Goal: Information Seeking & Learning: Find specific fact

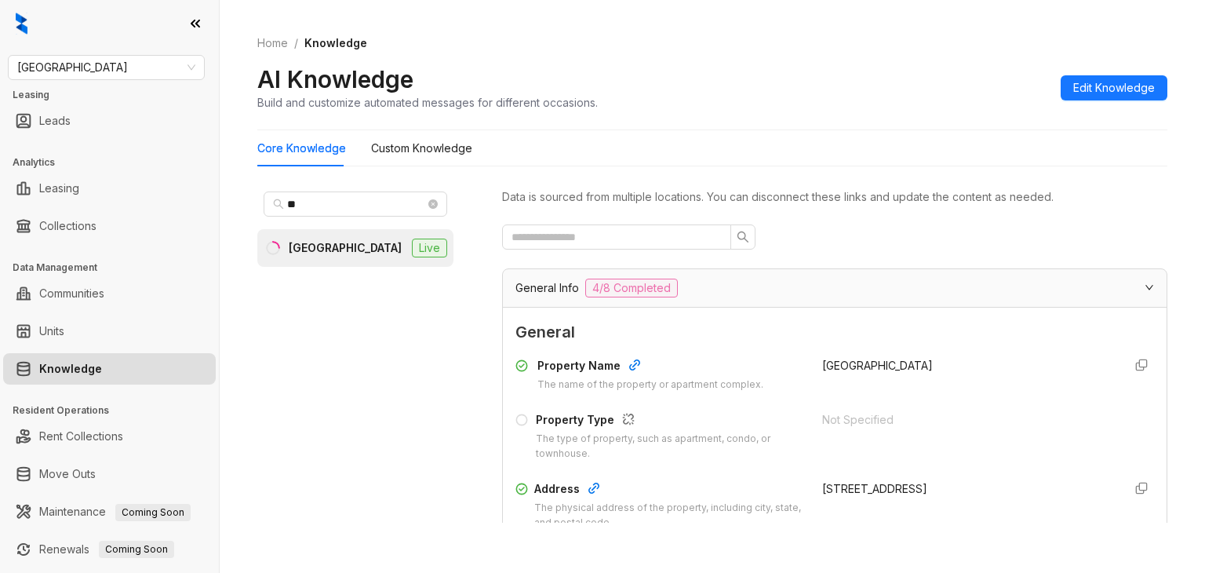
scroll to position [235, 0]
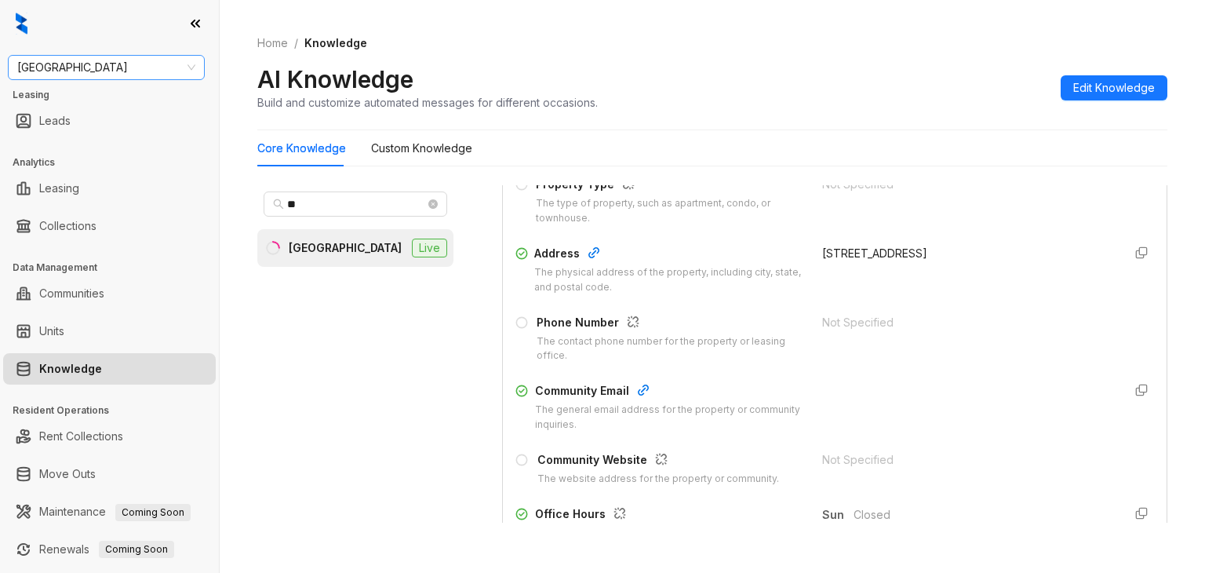
click at [121, 69] on span "Fairfield" at bounding box center [106, 68] width 178 height 24
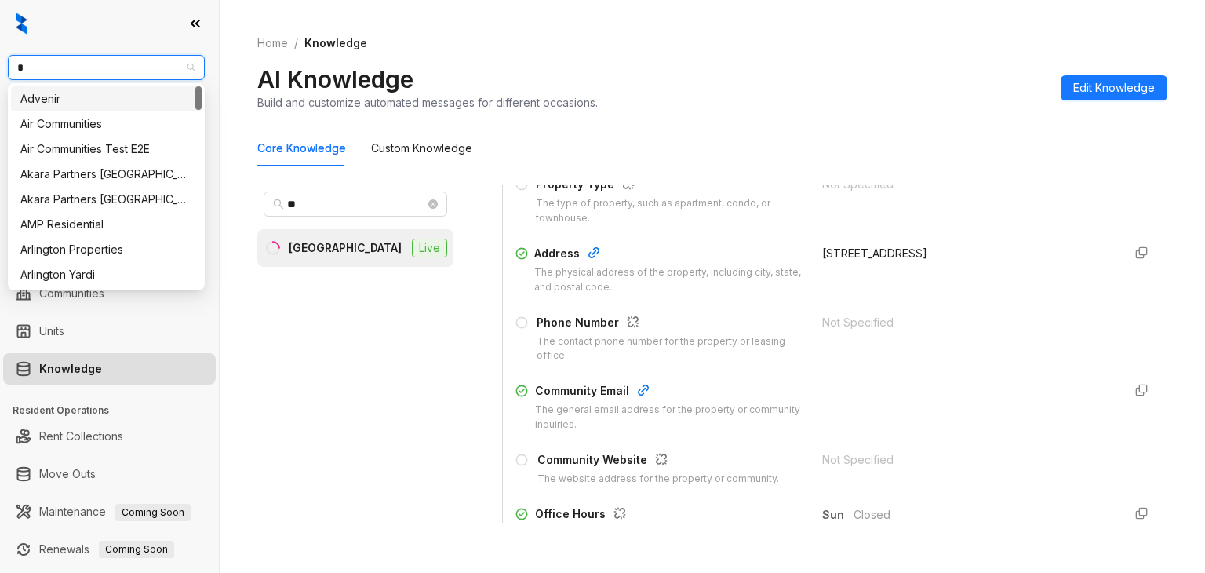
type input "**"
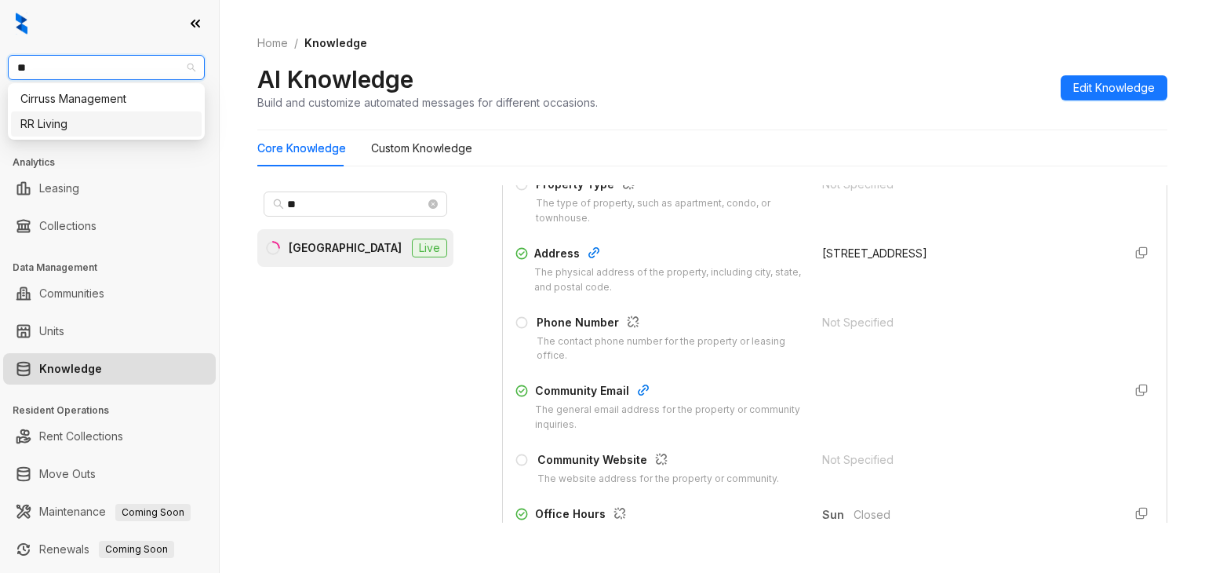
click at [51, 124] on div "RR Living" at bounding box center [106, 123] width 172 height 17
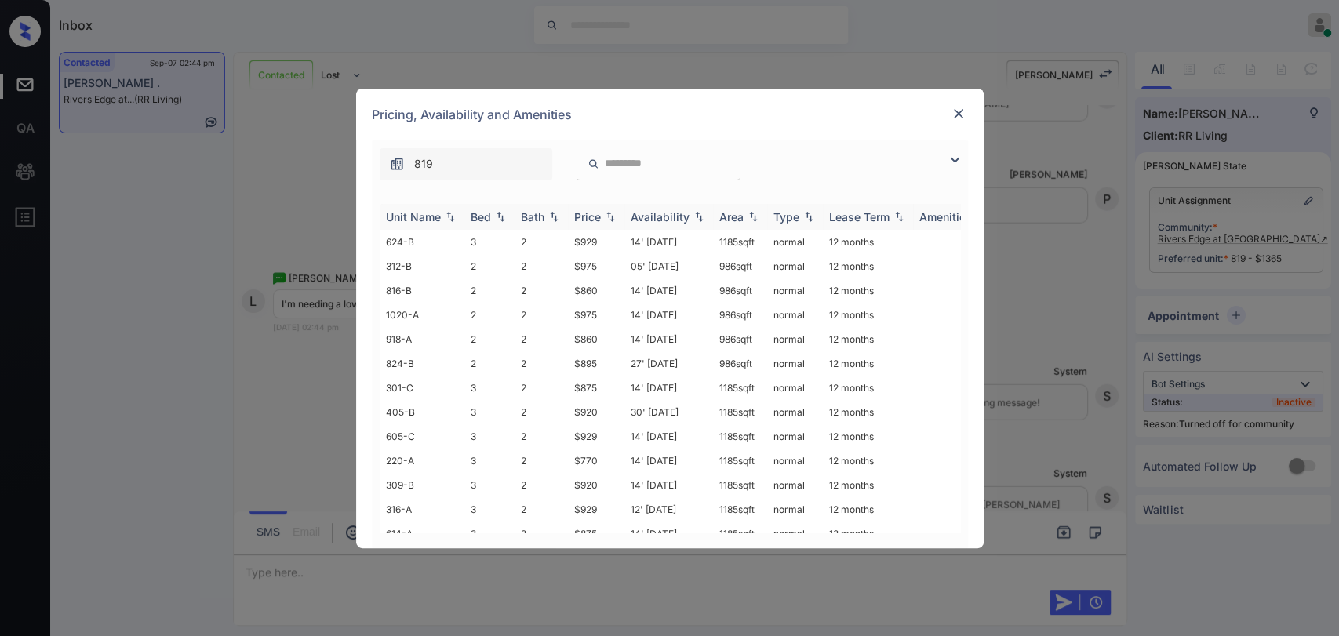
click at [480, 212] on div "Bed" at bounding box center [481, 216] width 20 height 13
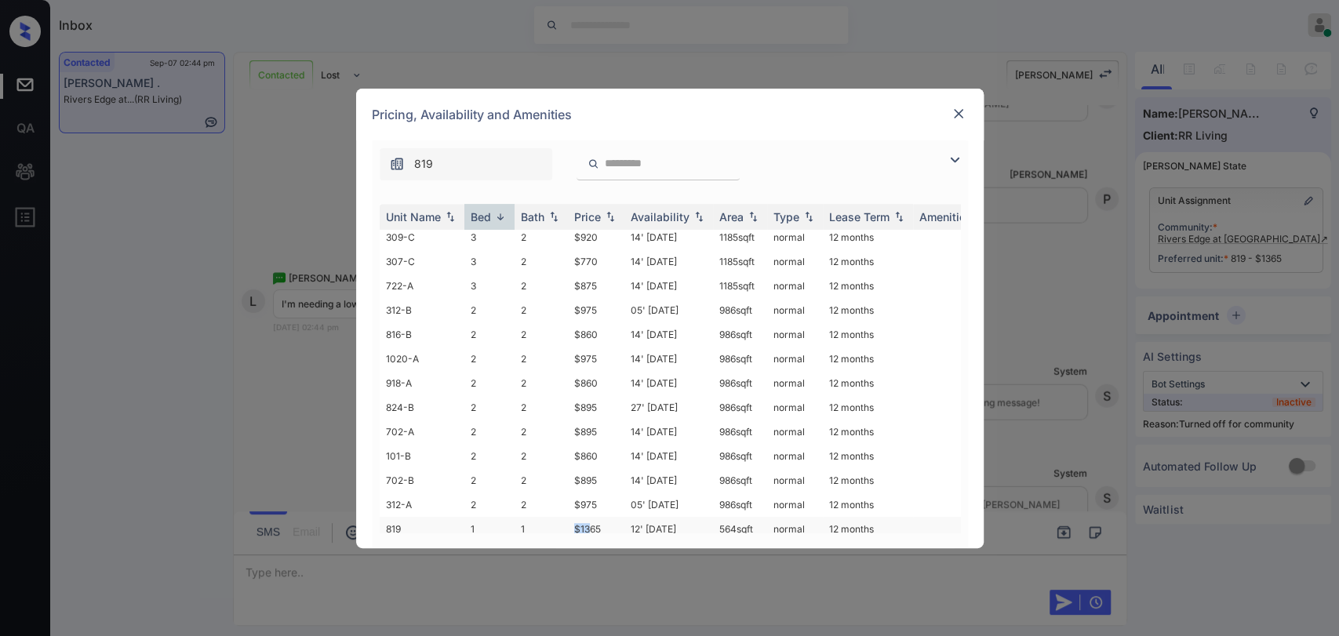
scroll to position [516, 0]
drag, startPoint x: 569, startPoint y: 501, endPoint x: 601, endPoint y: 507, distance: 32.8
click at [601, 516] on td "$1365" at bounding box center [596, 528] width 56 height 24
copy td "$1365"
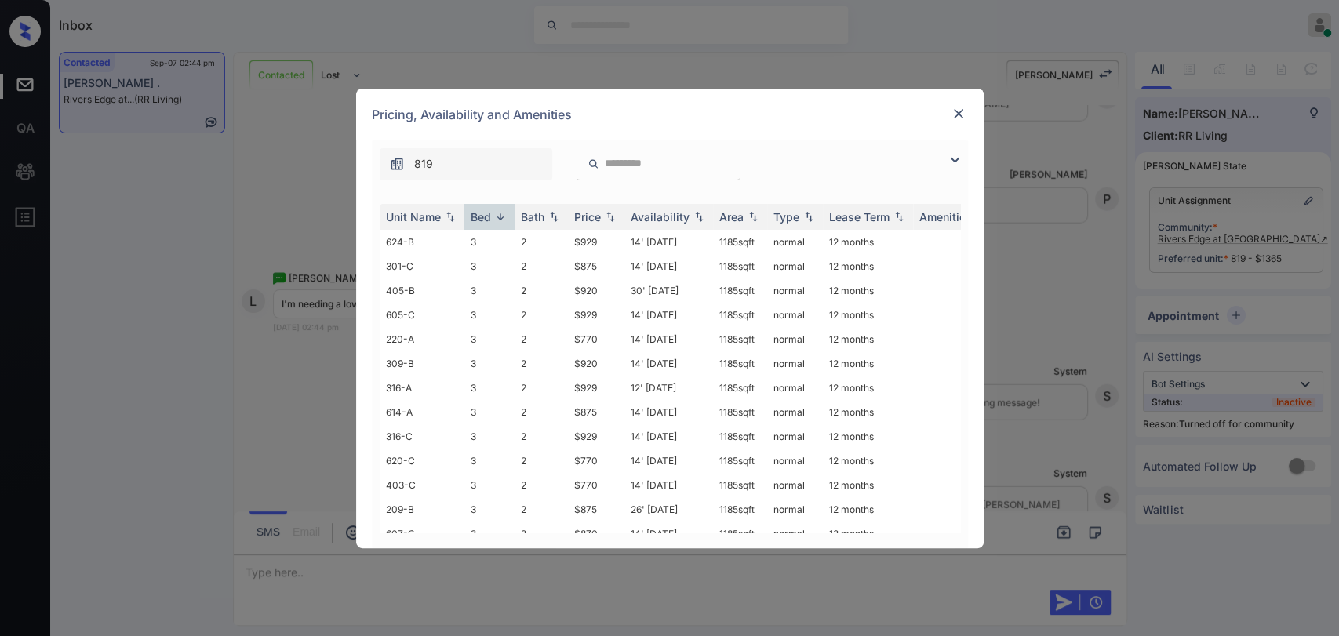
click at [961, 114] on img at bounding box center [959, 114] width 16 height 16
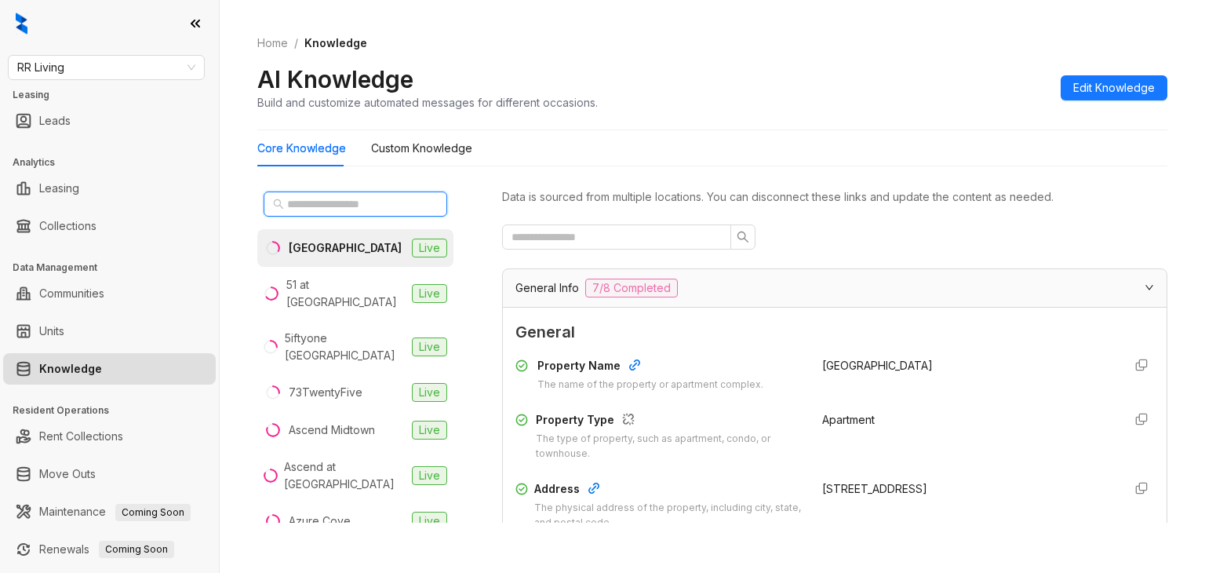
click at [317, 210] on input "text" at bounding box center [356, 203] width 138 height 17
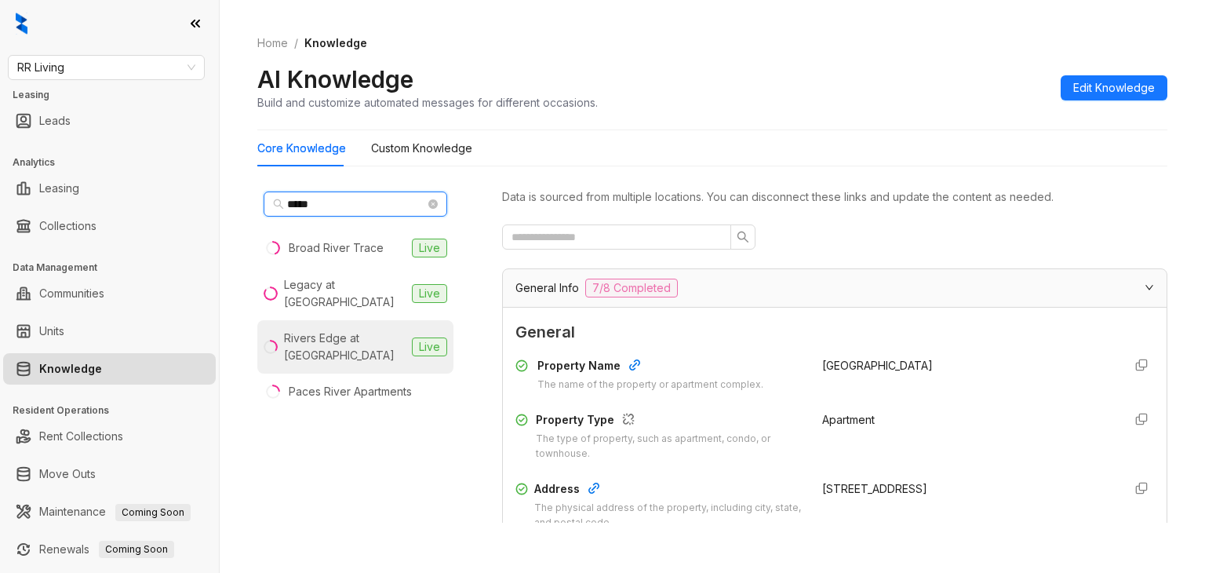
type input "*****"
click at [336, 344] on div "Rivers Edge at Carolina Stadium" at bounding box center [345, 347] width 122 height 35
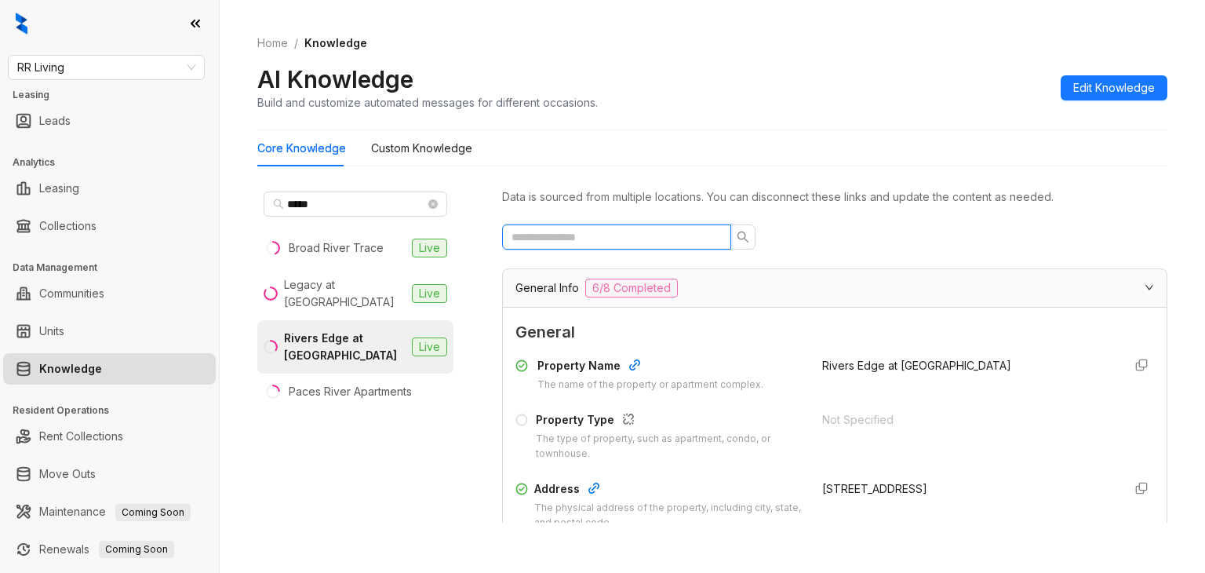
click at [568, 242] on input "text" at bounding box center [611, 236] width 198 height 17
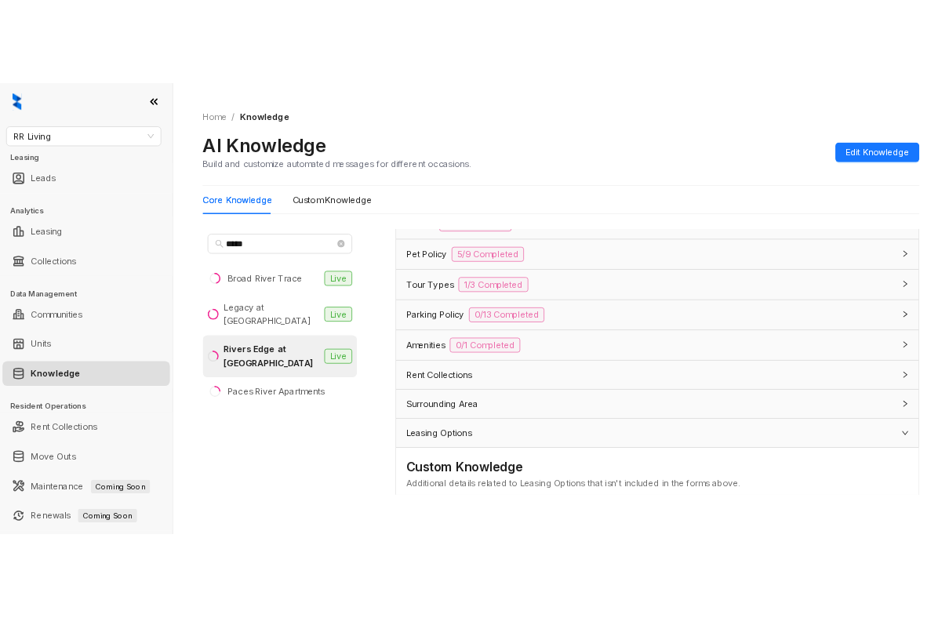
scroll to position [392, 0]
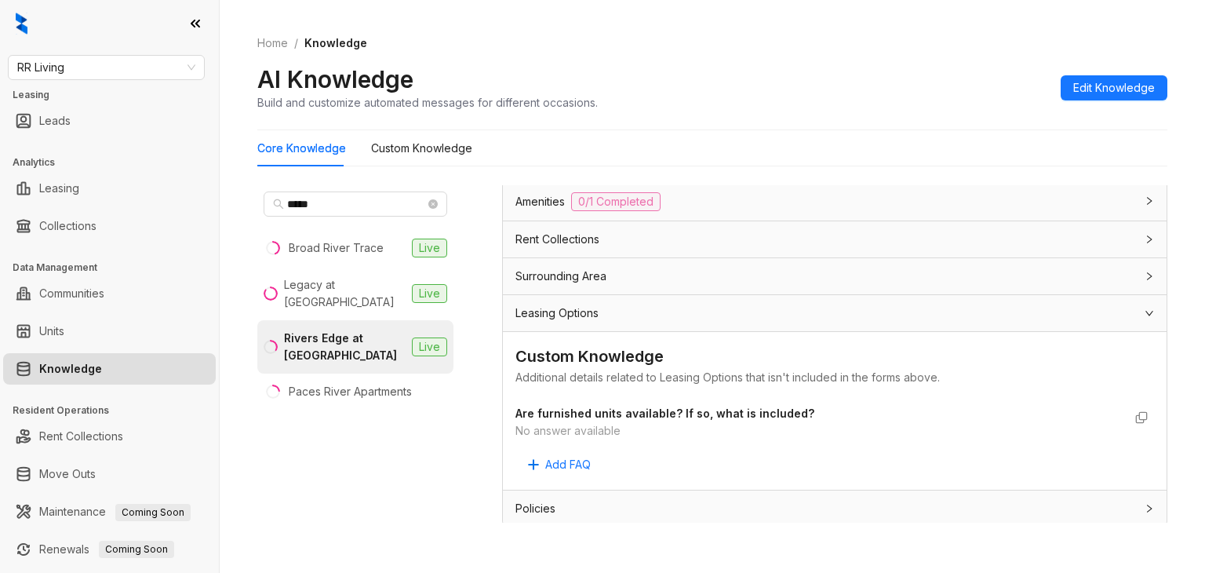
type input "***"
drag, startPoint x: 516, startPoint y: 406, endPoint x: 769, endPoint y: 402, distance: 253.5
click at [762, 421] on div "Are furnished units available? If so, what is included? No answer available" at bounding box center [819, 422] width 607 height 35
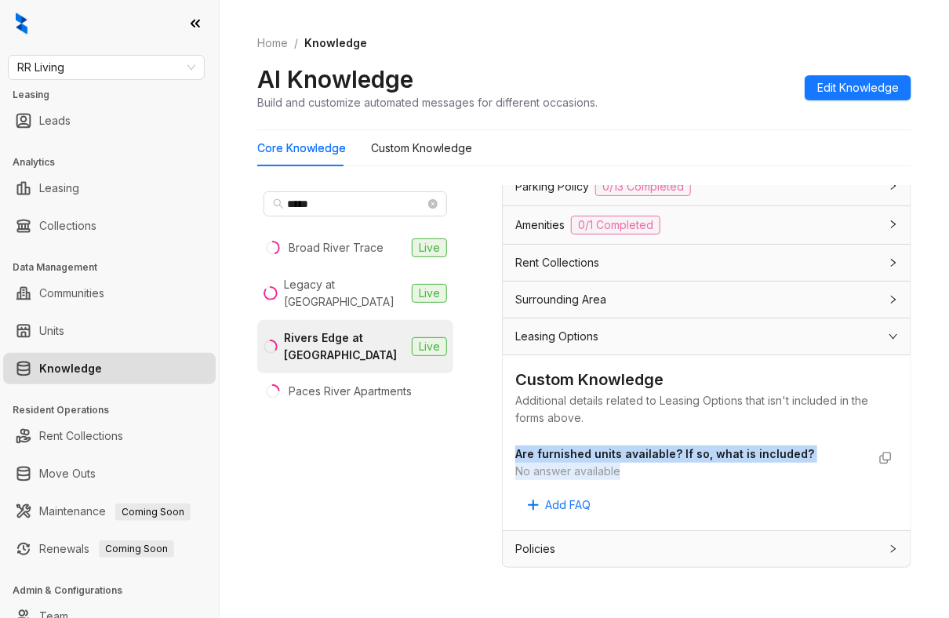
scroll to position [381, 0]
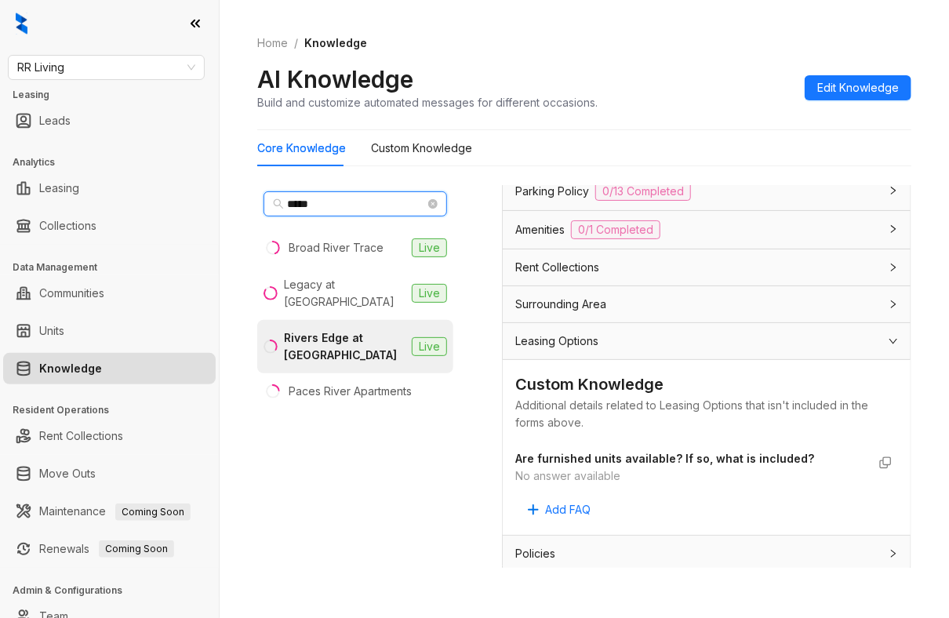
drag, startPoint x: 322, startPoint y: 199, endPoint x: 232, endPoint y: 211, distance: 91.1
click at [232, 211] on div "Home / Knowledge AI Knowledge Build and customize automated messages for differ…" at bounding box center [585, 309] width 730 height 618
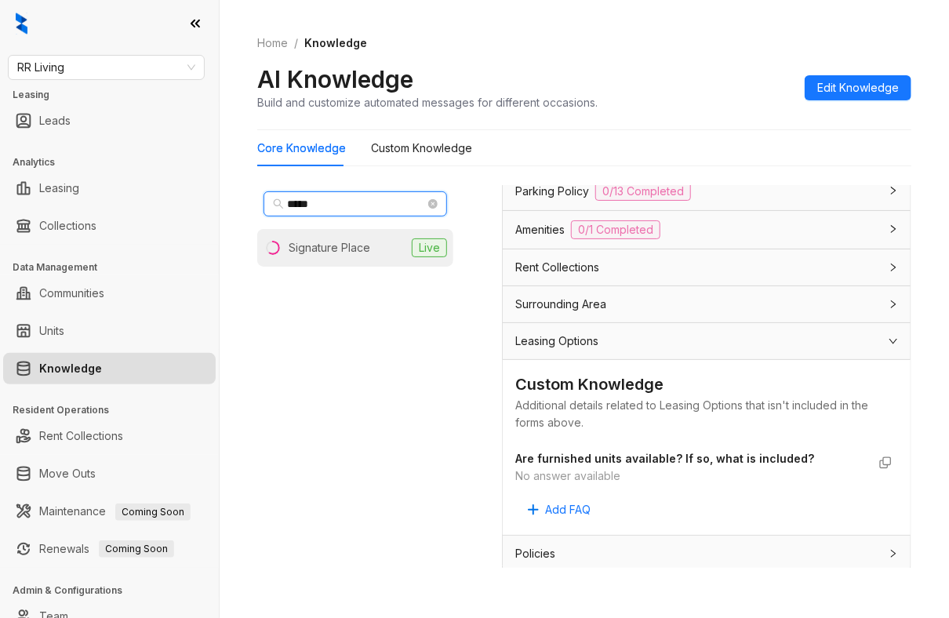
type input "*****"
click at [316, 239] on div "Signature Place" at bounding box center [330, 247] width 82 height 17
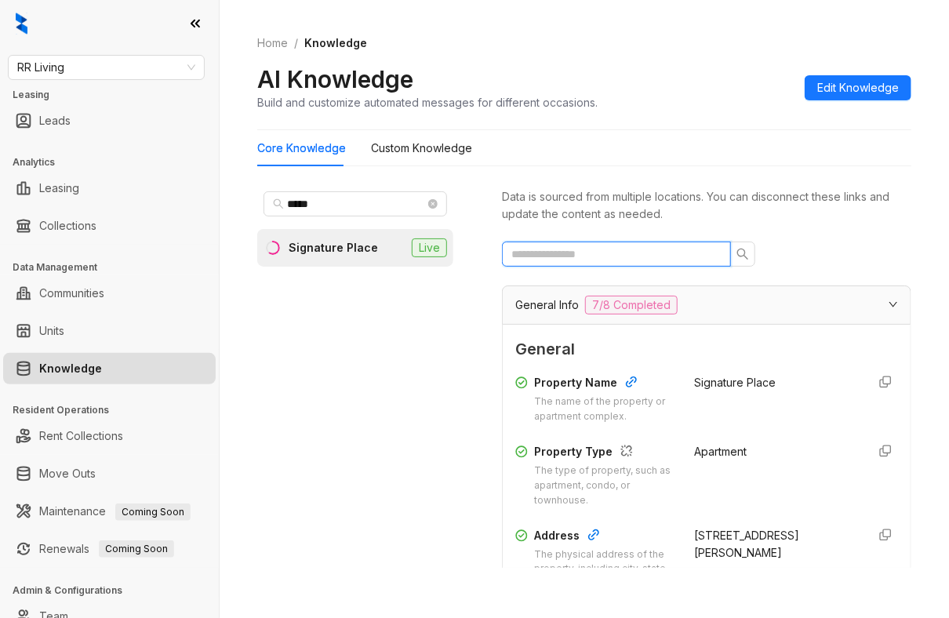
click at [574, 253] on input "text" at bounding box center [611, 254] width 198 height 17
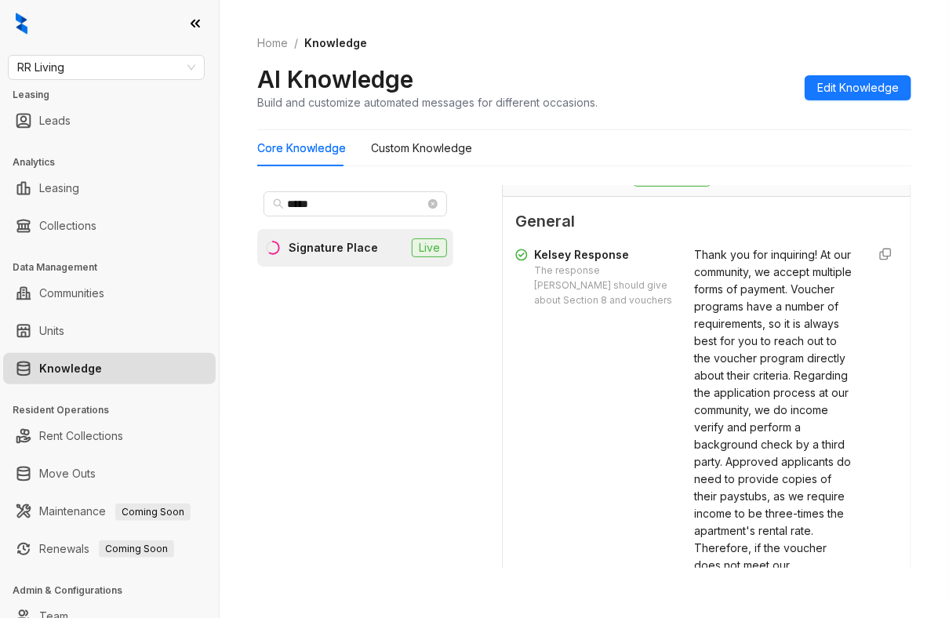
scroll to position [1334, 0]
type input "*******"
click at [723, 377] on span "Thank you for inquiring! At our community, we accept multiple forms of payment.…" at bounding box center [774, 504] width 160 height 514
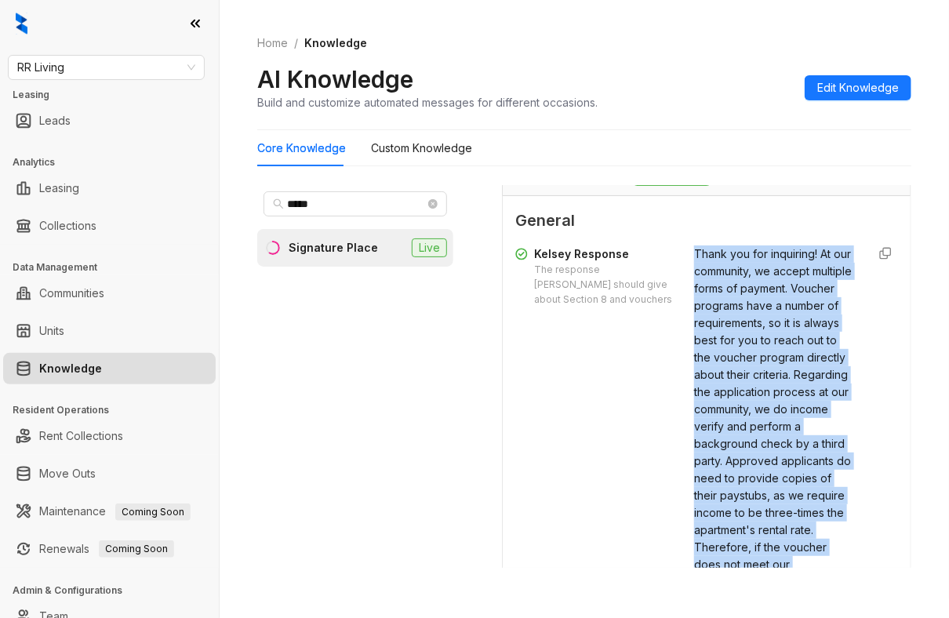
click at [723, 377] on span "Thank you for inquiring! At our community, we accept multiple forms of payment.…" at bounding box center [774, 504] width 160 height 514
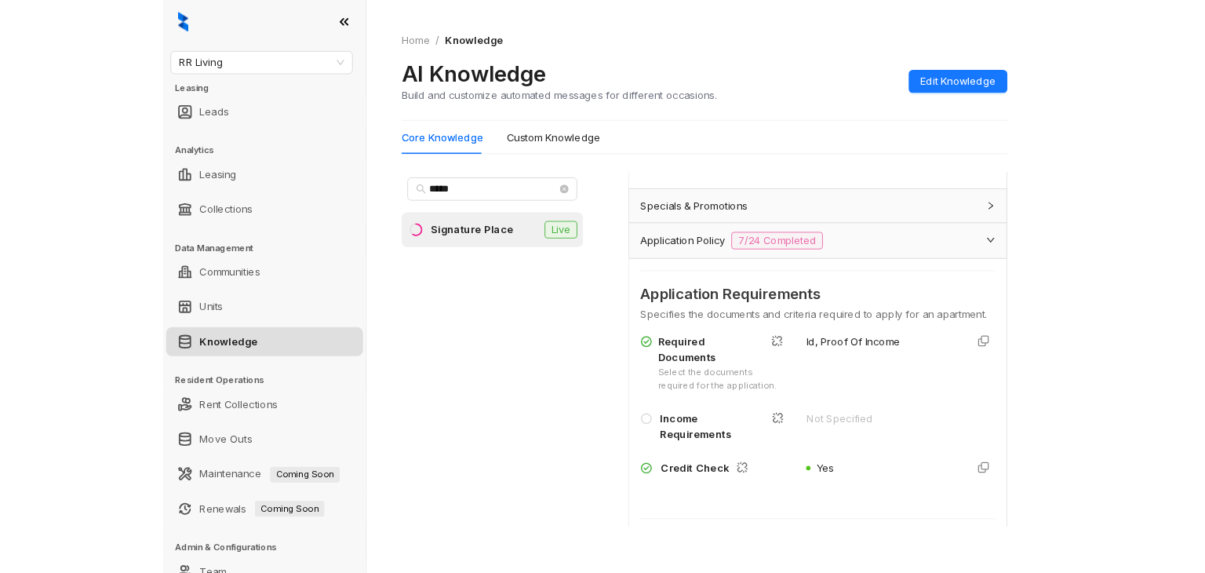
scroll to position [628, 0]
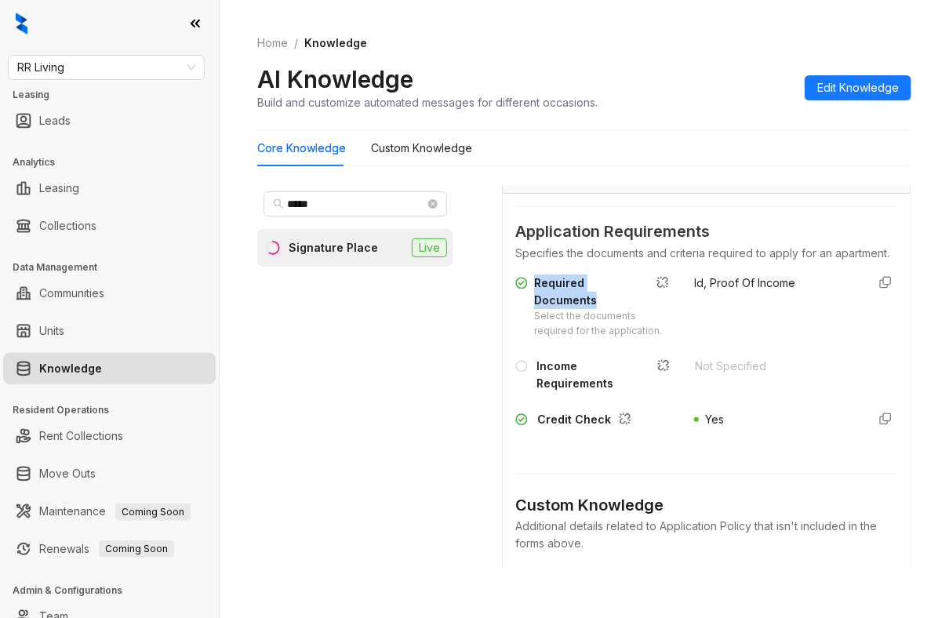
drag, startPoint x: 562, startPoint y: 326, endPoint x: 599, endPoint y: 329, distance: 37.7
click at [599, 309] on div "Required Documents" at bounding box center [604, 292] width 141 height 35
copy div "Required Documents"
drag, startPoint x: 676, startPoint y: 315, endPoint x: 803, endPoint y: 315, distance: 127.1
click at [803, 315] on div "Required Documents Select the documents required for the application. Id, Proof…" at bounding box center [707, 307] width 383 height 64
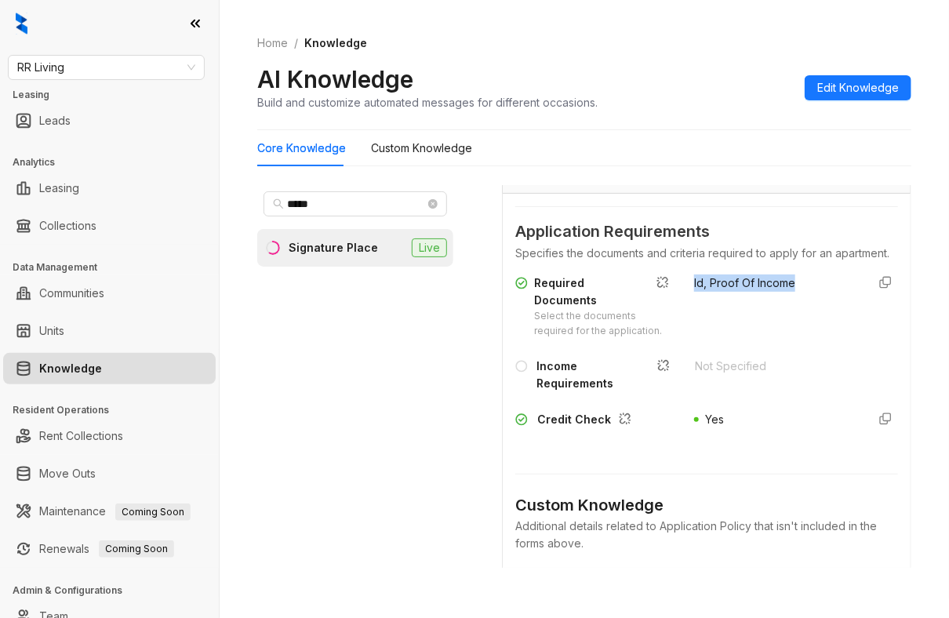
copy span "Id, Proof Of Income"
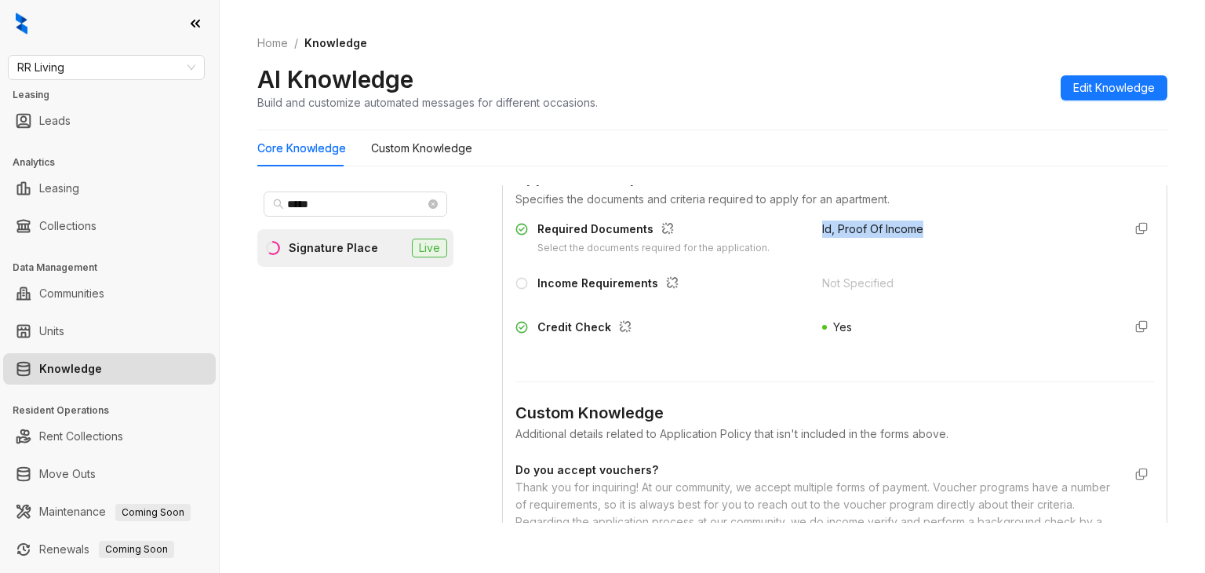
scroll to position [471, 0]
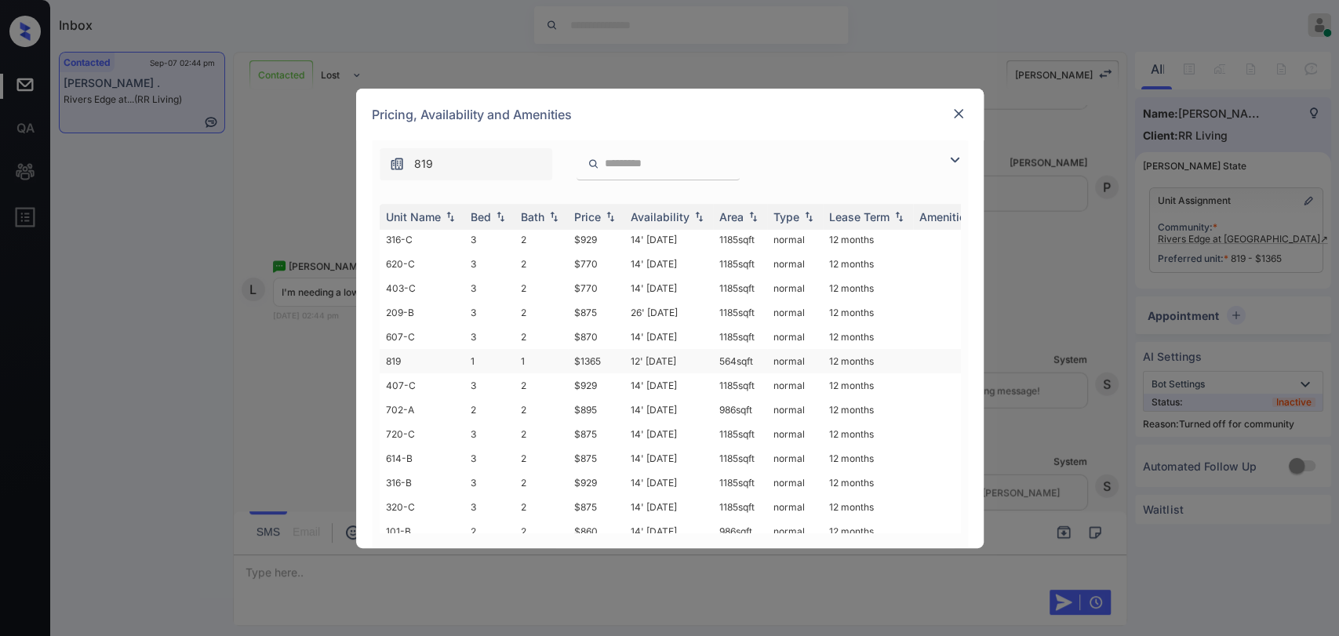
scroll to position [348, 0]
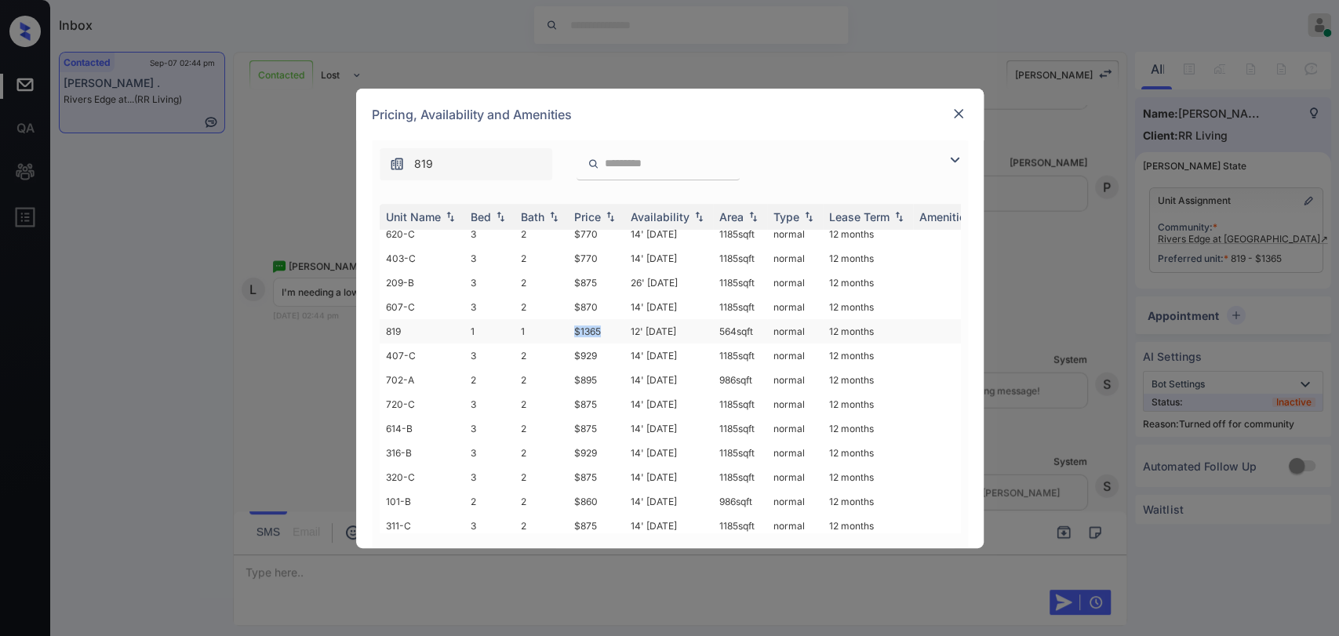
drag, startPoint x: 571, startPoint y: 314, endPoint x: 614, endPoint y: 318, distance: 43.3
click at [614, 319] on td "$1365" at bounding box center [596, 331] width 56 height 24
copy td "$1365"
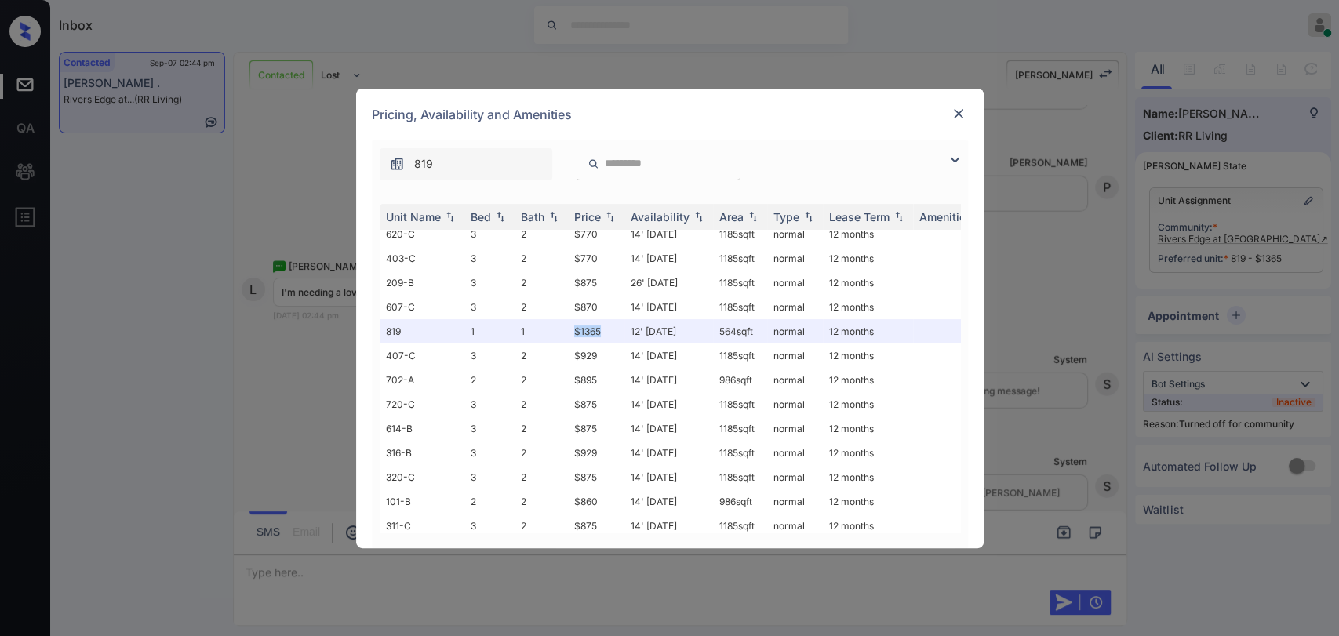
click at [956, 109] on img at bounding box center [959, 114] width 16 height 16
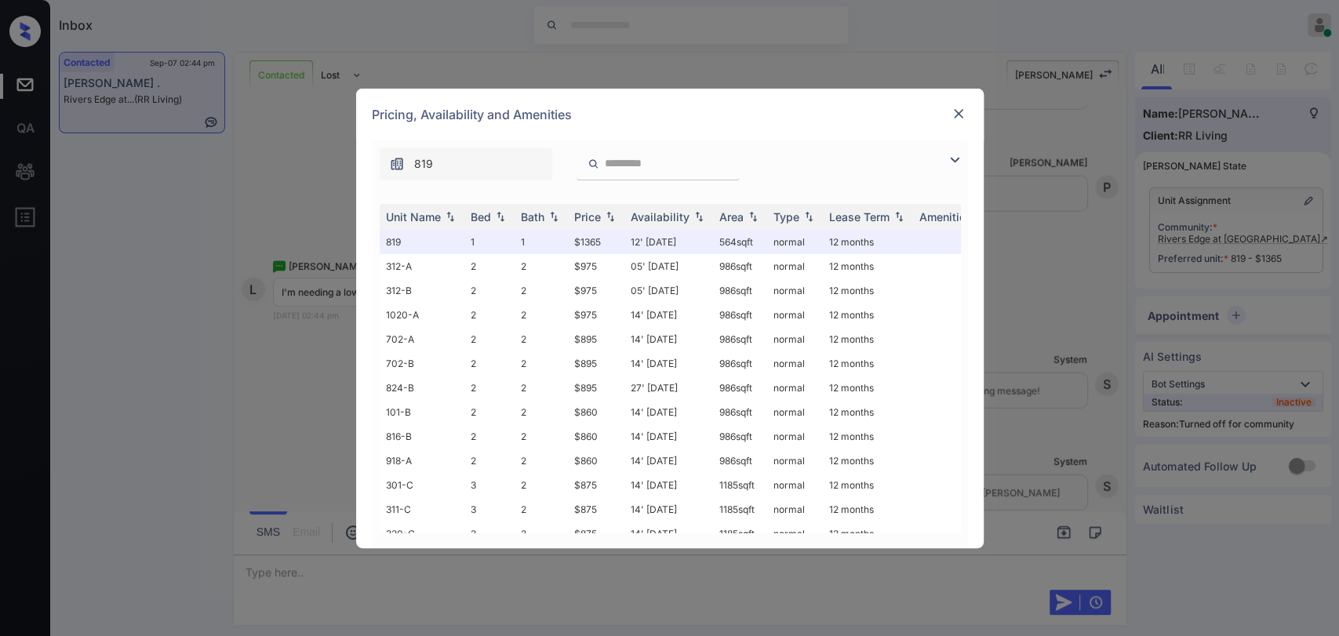
click at [310, 359] on div "**********" at bounding box center [669, 318] width 1339 height 636
drag, startPoint x: 561, startPoint y: 239, endPoint x: 601, endPoint y: 239, distance: 40.0
click at [601, 239] on tr "819 1 1 $1365 12' Aug 25 564 sqft normal 12 months" at bounding box center [790, 242] width 820 height 24
copy tr "$1365"
click at [959, 108] on img at bounding box center [959, 114] width 16 height 16
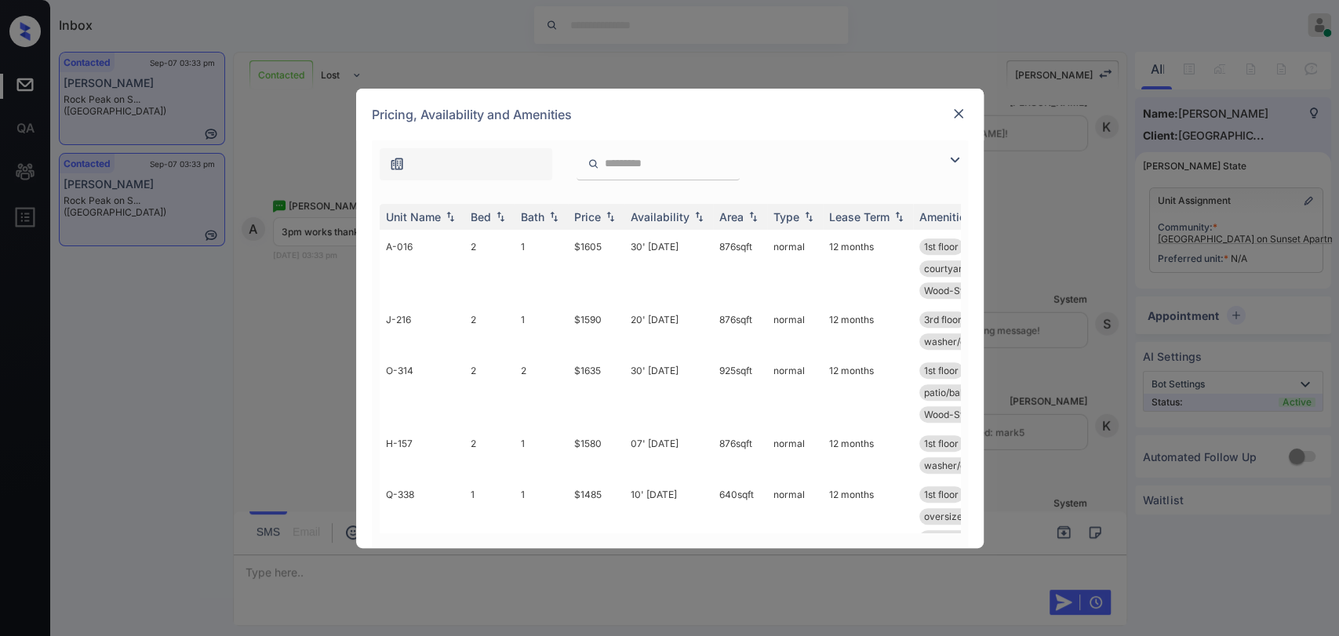
scroll to position [523, 0]
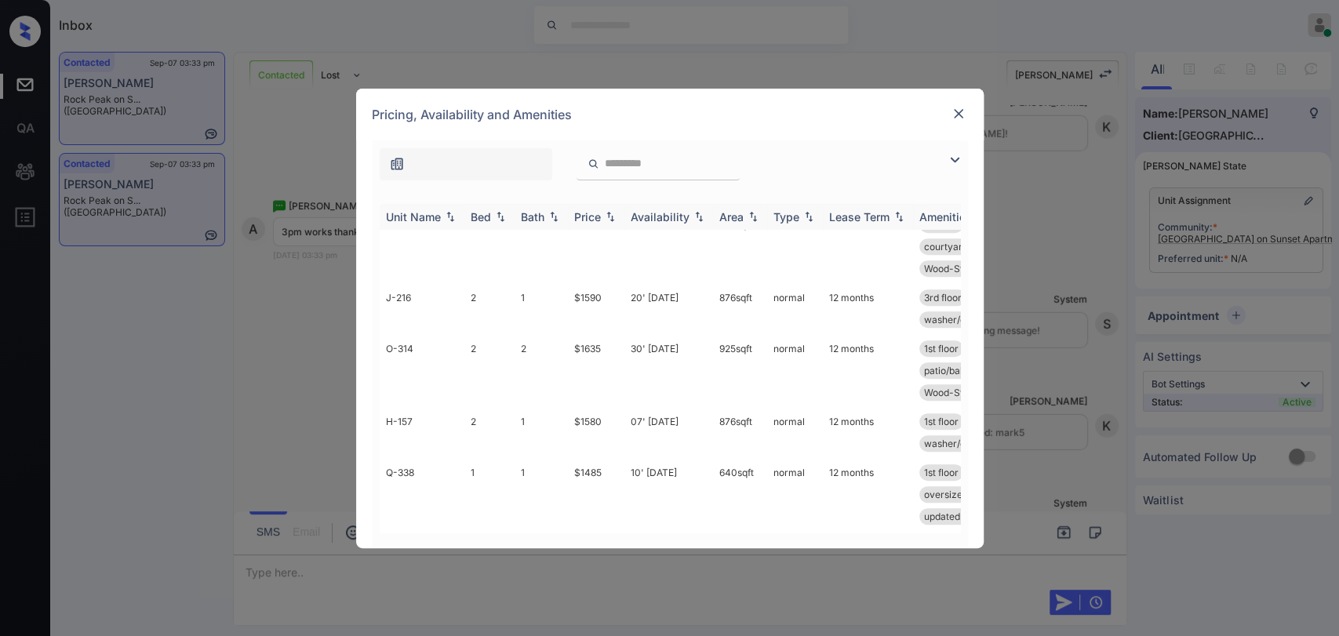
click at [483, 218] on div "Bed" at bounding box center [481, 216] width 20 height 13
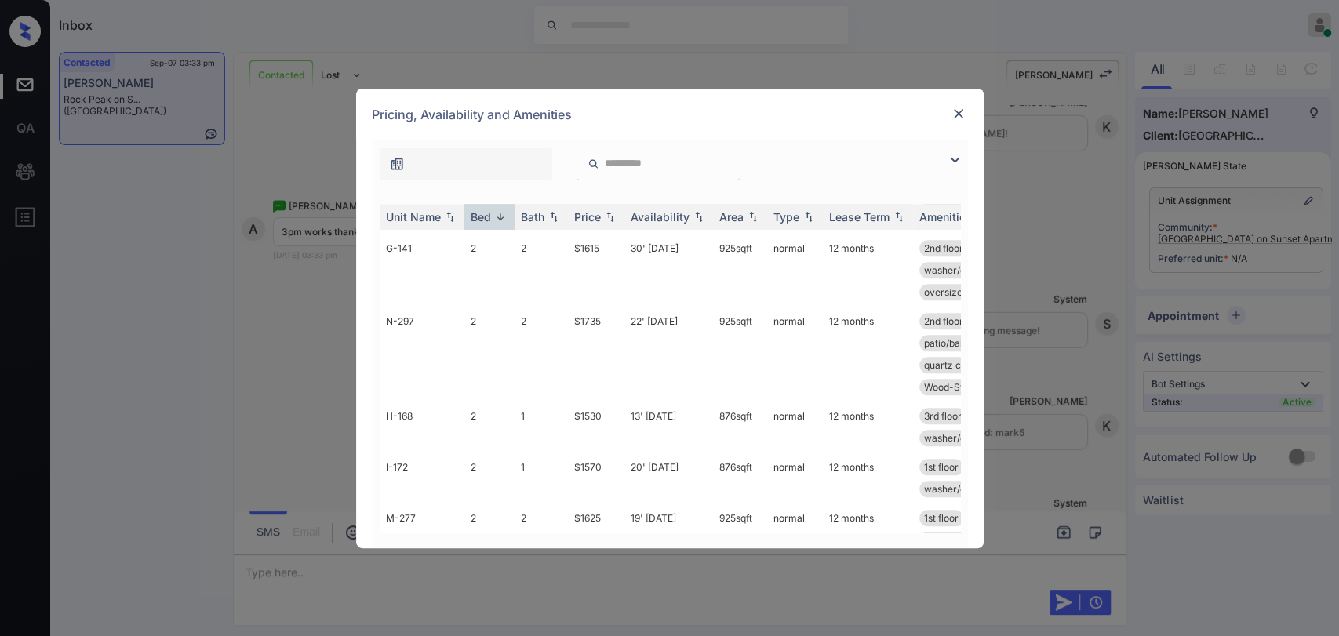
scroll to position [726, 0]
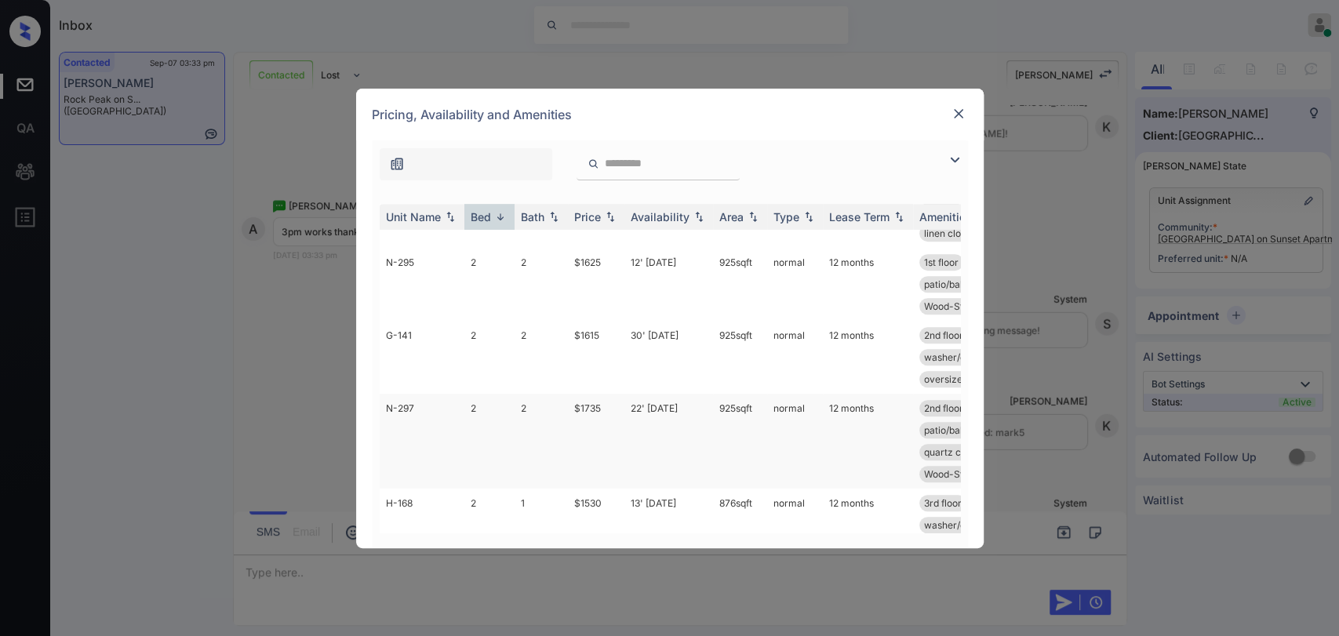
click at [473, 407] on td "2" at bounding box center [490, 441] width 50 height 95
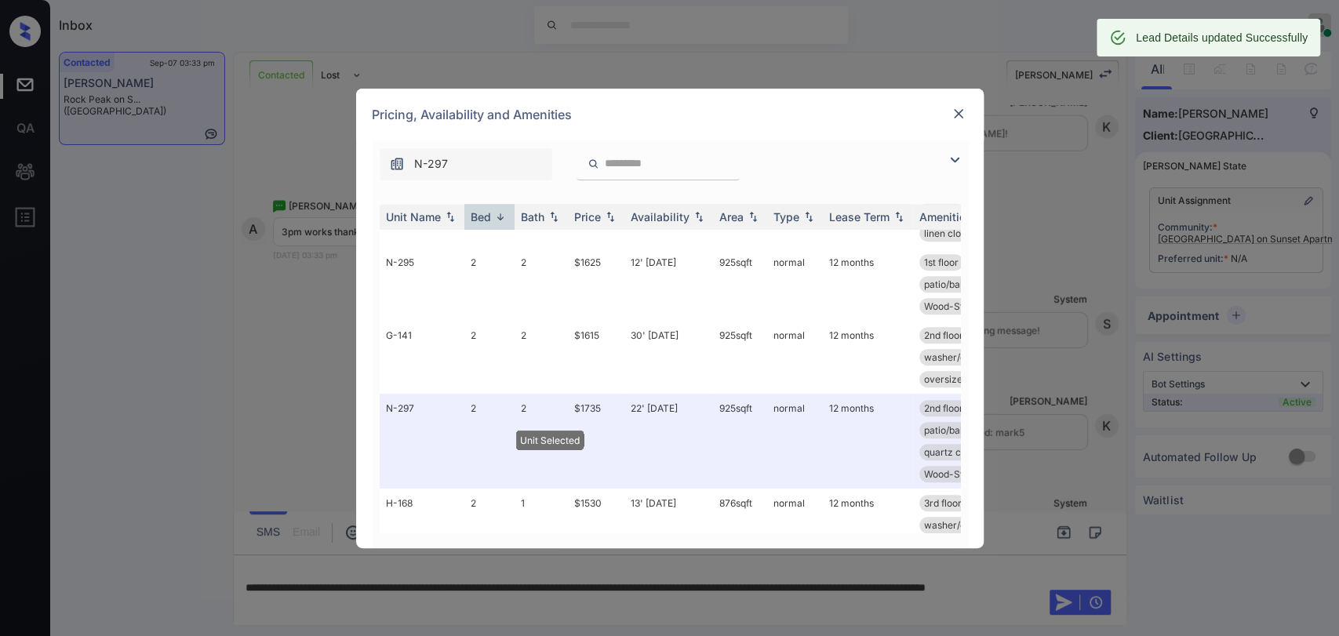
click at [957, 115] on img at bounding box center [959, 114] width 16 height 16
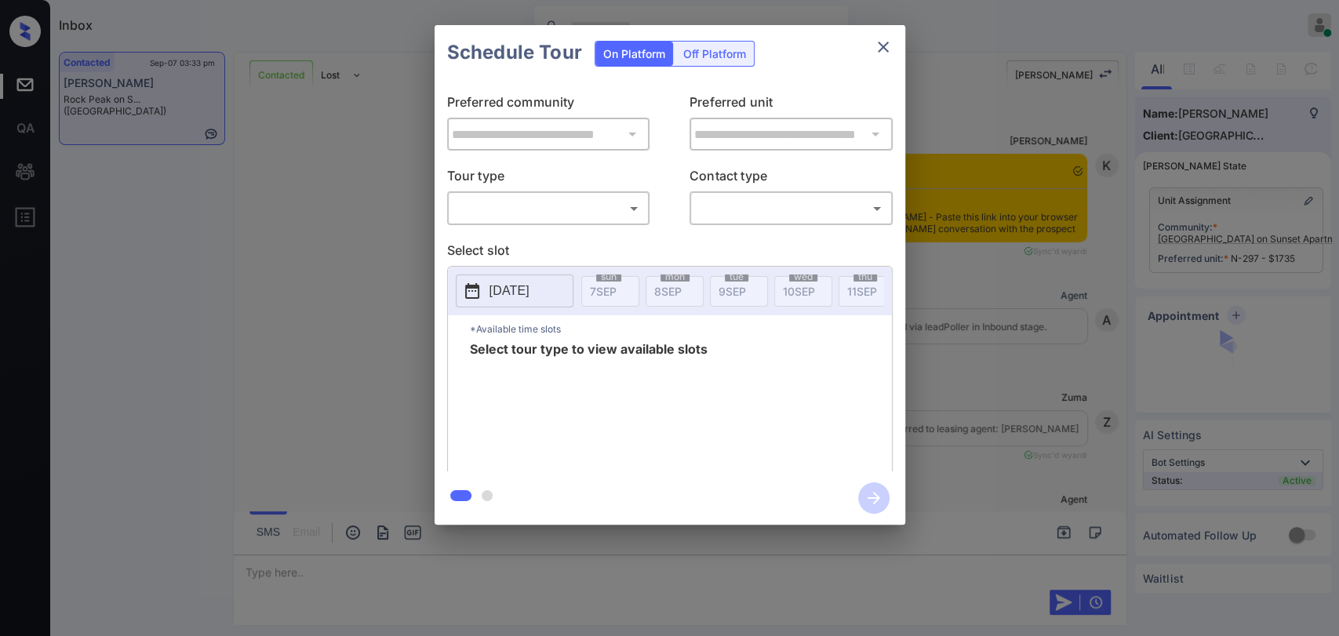
scroll to position [7043, 0]
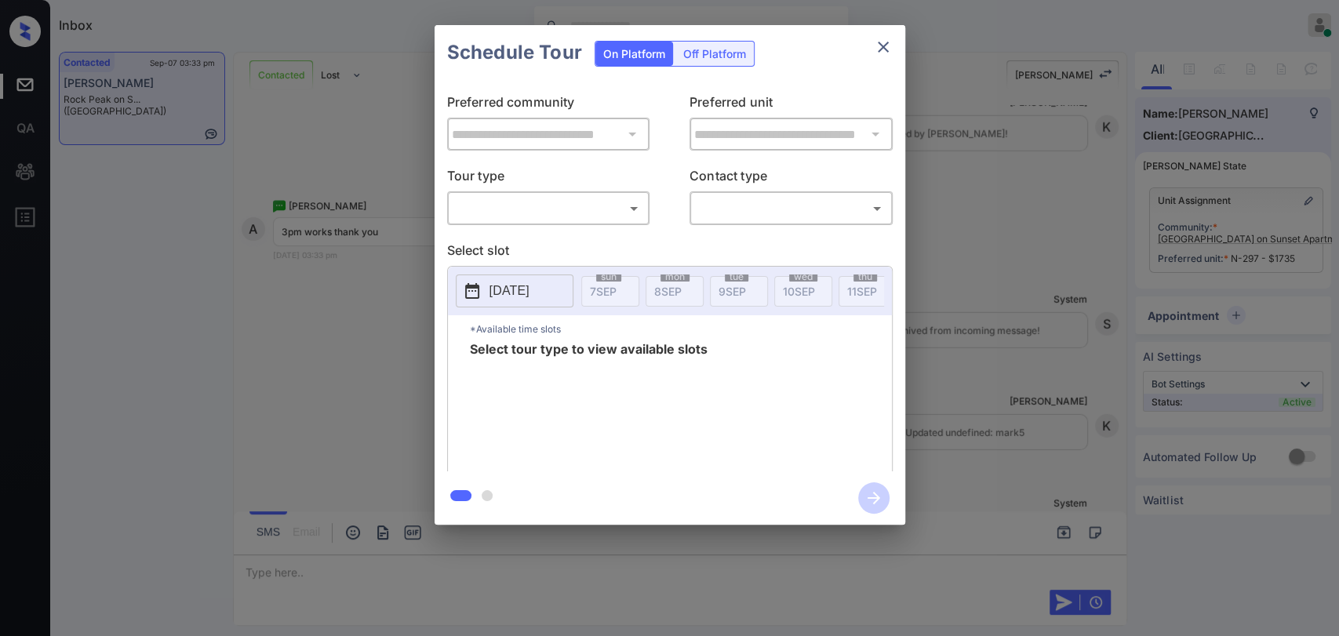
click at [377, 235] on div "**********" at bounding box center [669, 275] width 1339 height 550
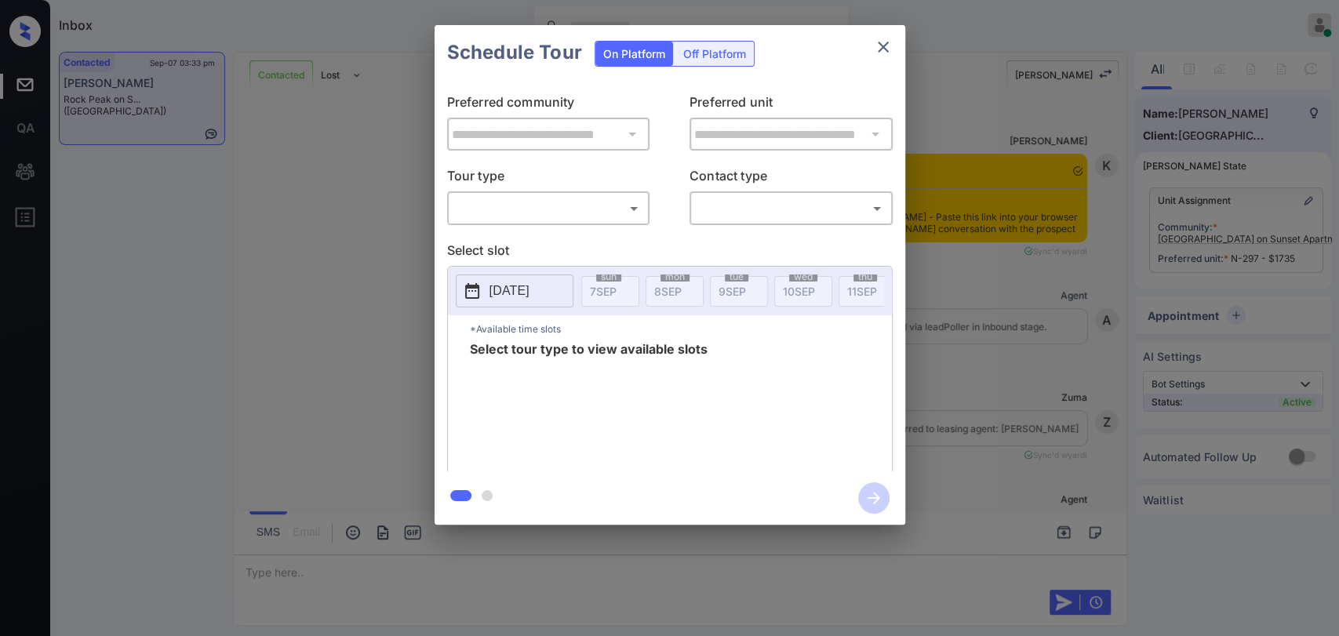
scroll to position [6781, 0]
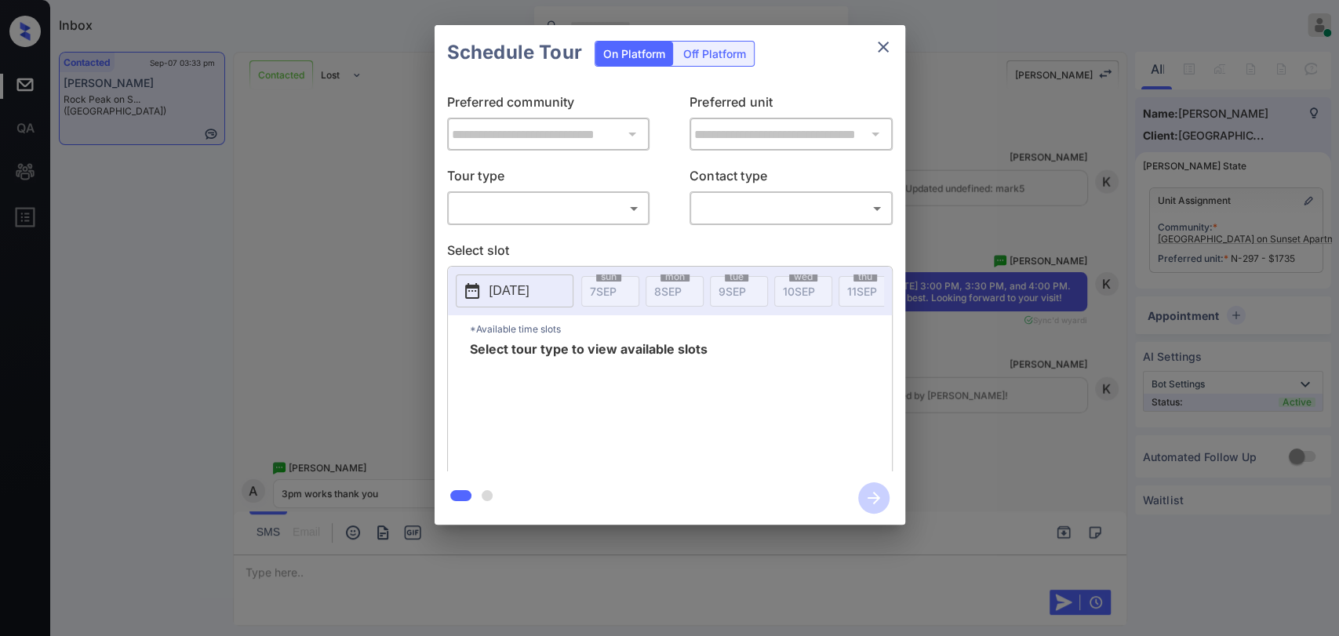
click at [497, 202] on body "Inbox [PERSON_NAME] [PERSON_NAME] Online Set yourself offline Set yourself on b…" at bounding box center [669, 318] width 1339 height 636
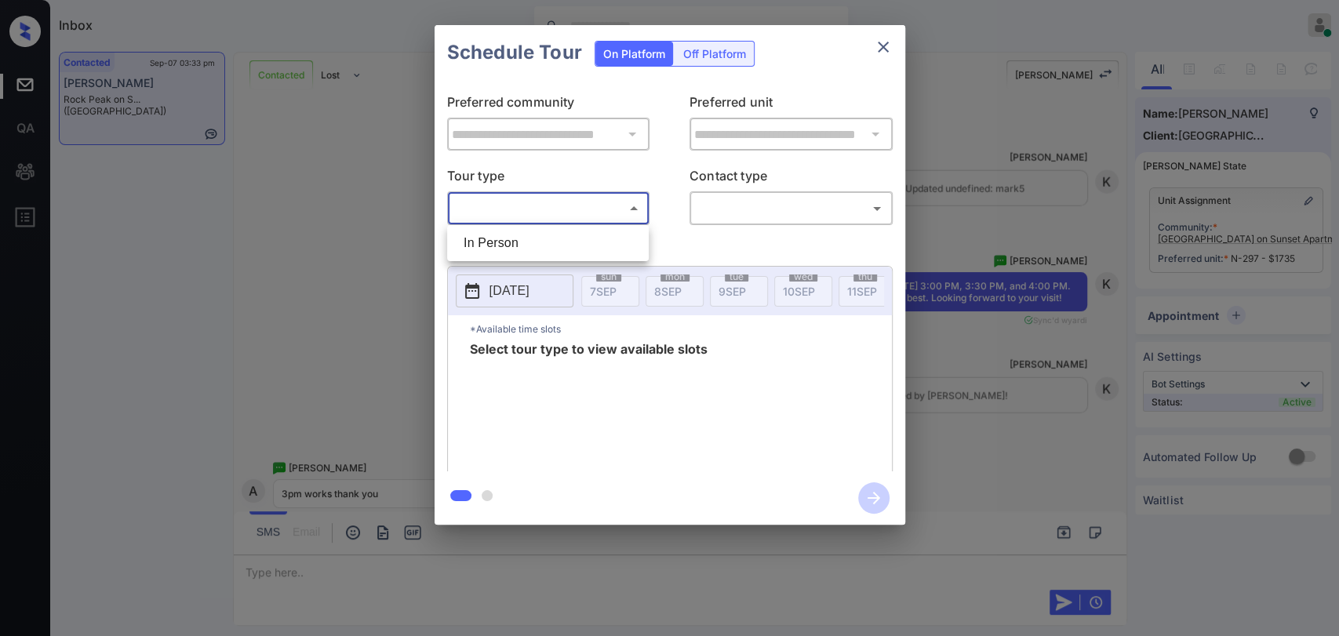
click at [502, 207] on div at bounding box center [669, 318] width 1339 height 636
click at [505, 202] on body "Inbox Danielle Dela Cruz Online Set yourself offline Set yourself on break Prof…" at bounding box center [669, 318] width 1339 height 636
click at [498, 241] on li "In Person" at bounding box center [548, 243] width 194 height 28
type input "********"
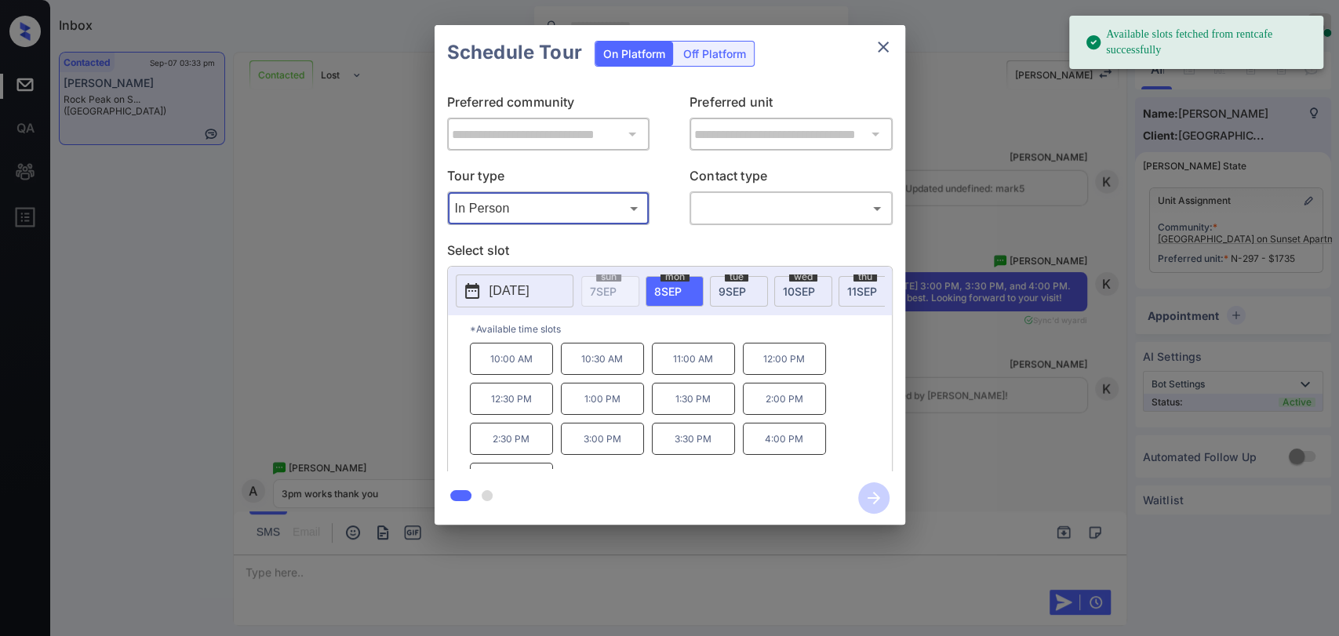
click at [803, 290] on span "10 SEP" at bounding box center [799, 291] width 32 height 13
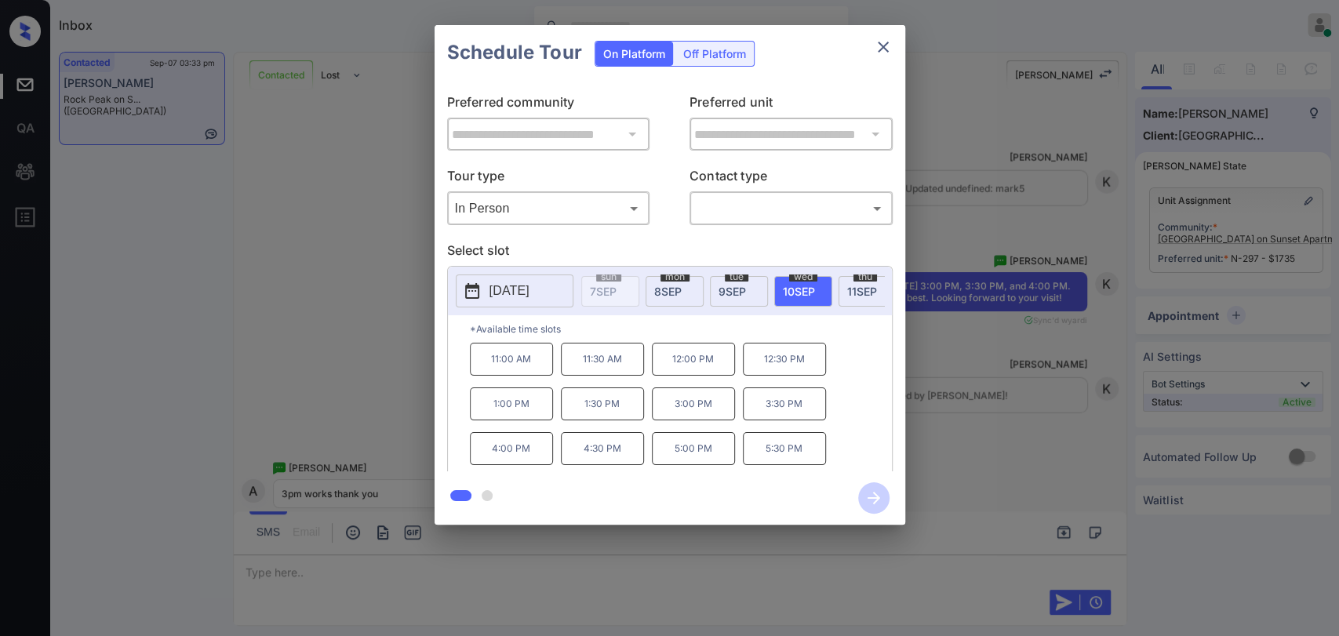
click at [692, 416] on p "3:00 PM" at bounding box center [693, 404] width 83 height 33
click at [768, 202] on body "Inbox Danielle Dela Cruz Online Set yourself offline Set yourself on break Prof…" at bounding box center [669, 318] width 1339 height 636
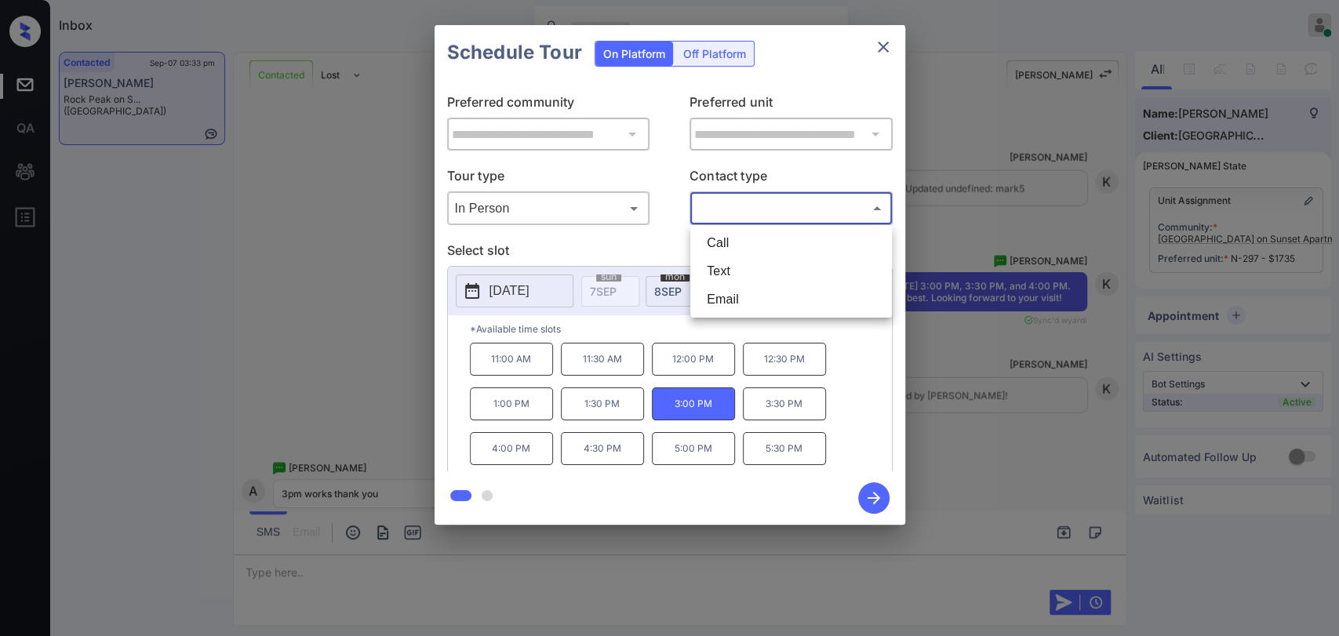
click at [722, 266] on li "Text" at bounding box center [791, 271] width 194 height 28
type input "****"
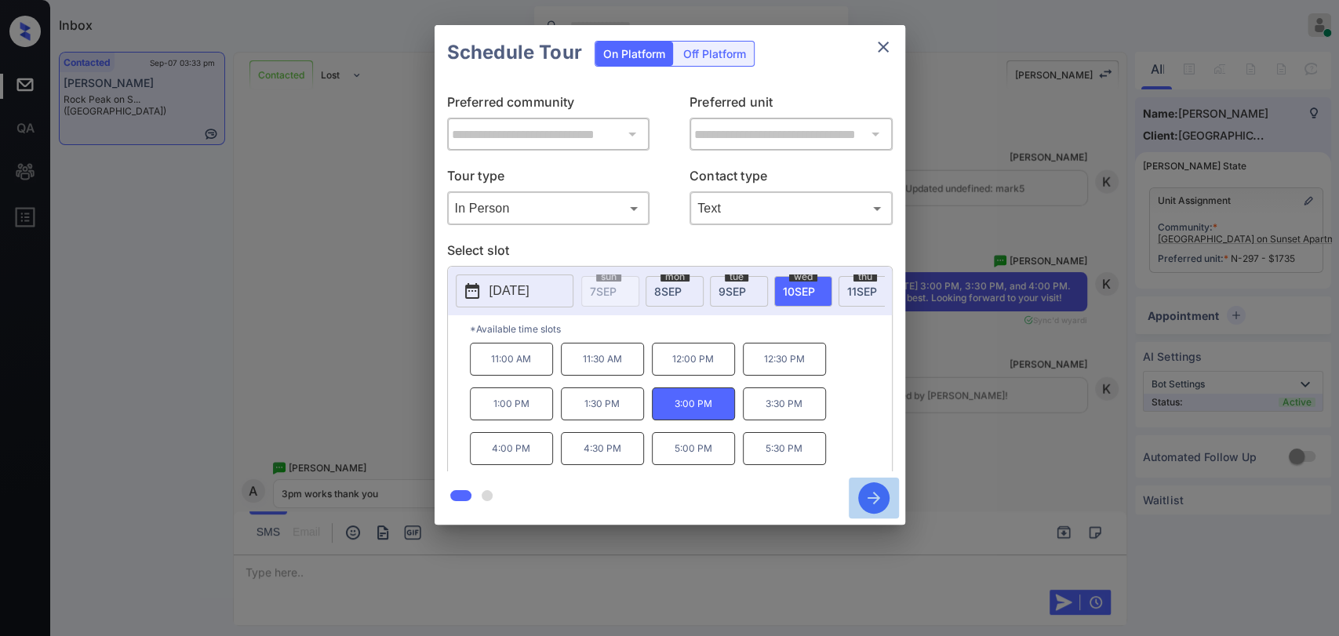
click at [867, 494] on icon "button" at bounding box center [873, 498] width 31 height 31
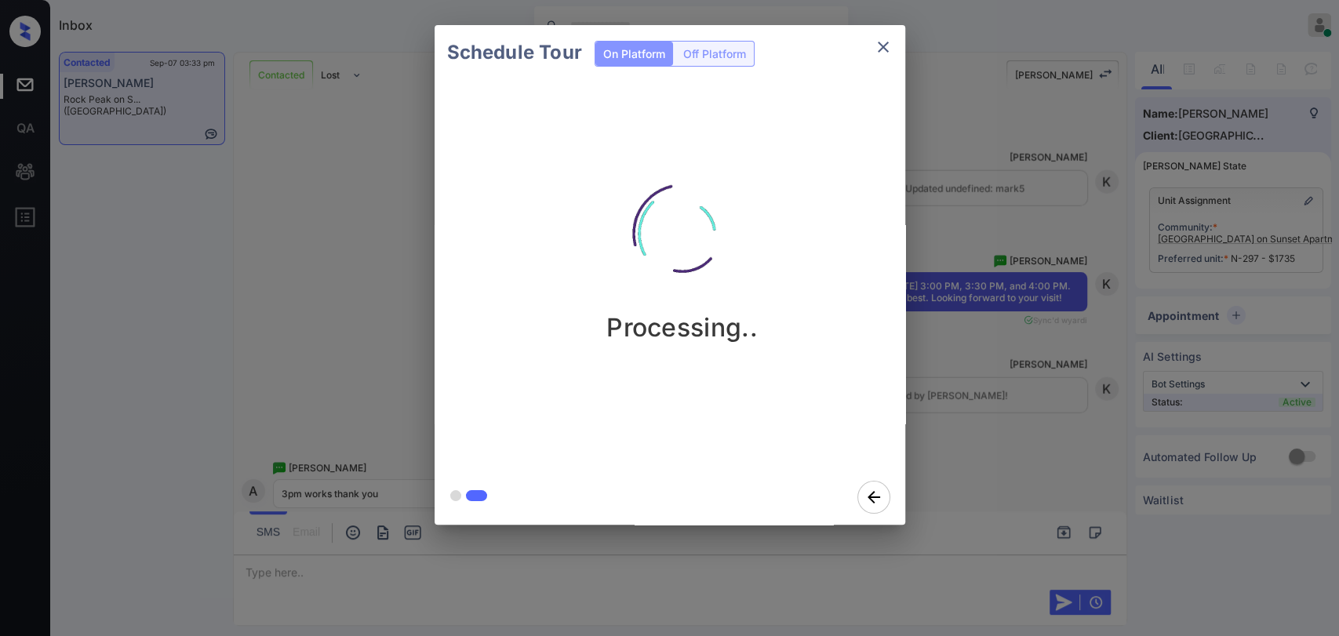
click at [374, 185] on div "Schedule Tour On Platform Off Platform Processing.." at bounding box center [669, 275] width 1339 height 550
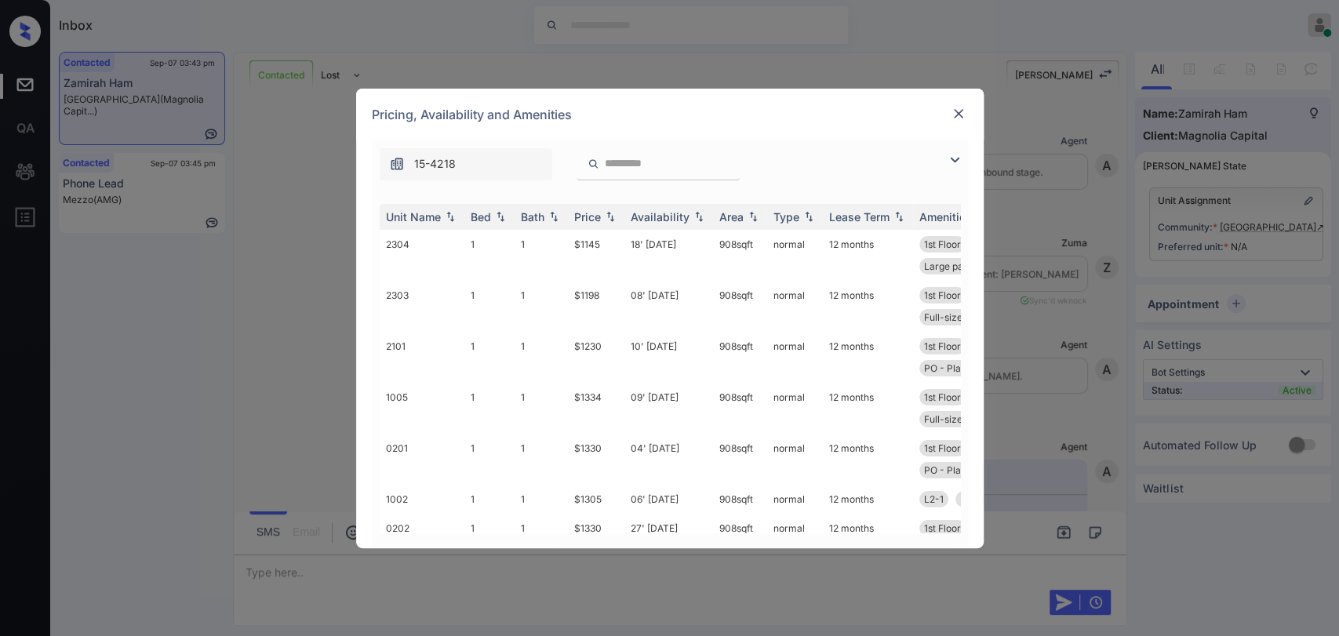
scroll to position [854, 0]
click at [479, 215] on div "Bed" at bounding box center [481, 216] width 20 height 13
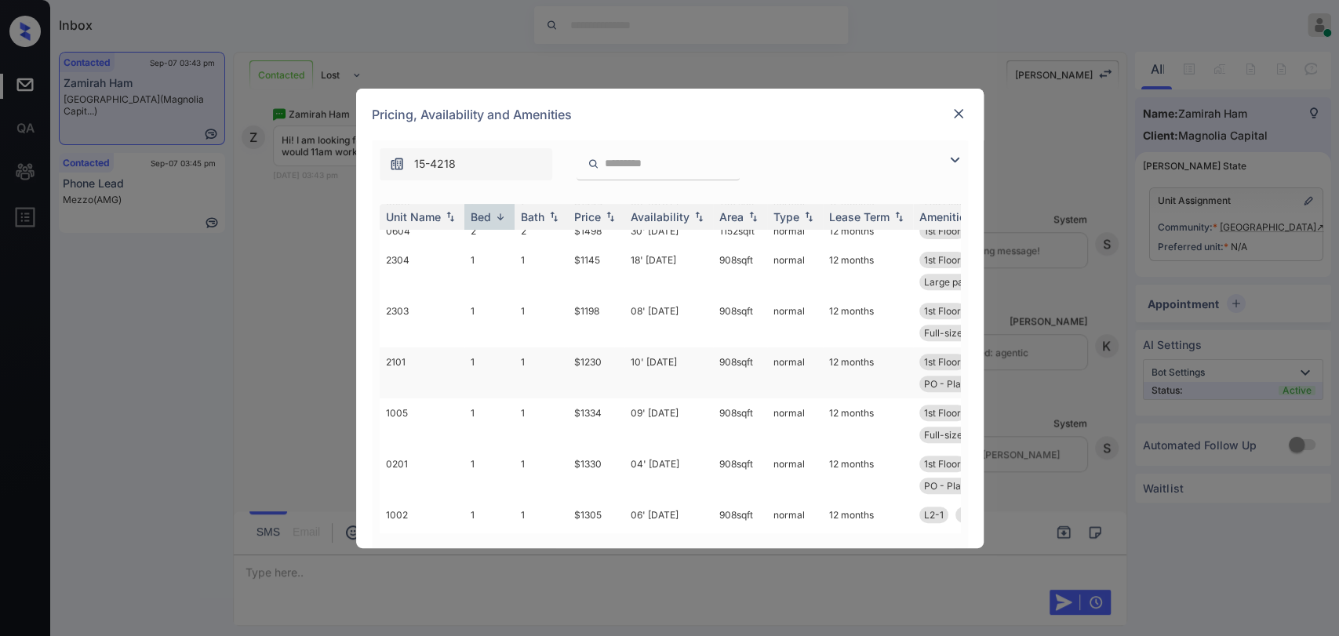
scroll to position [547, 0]
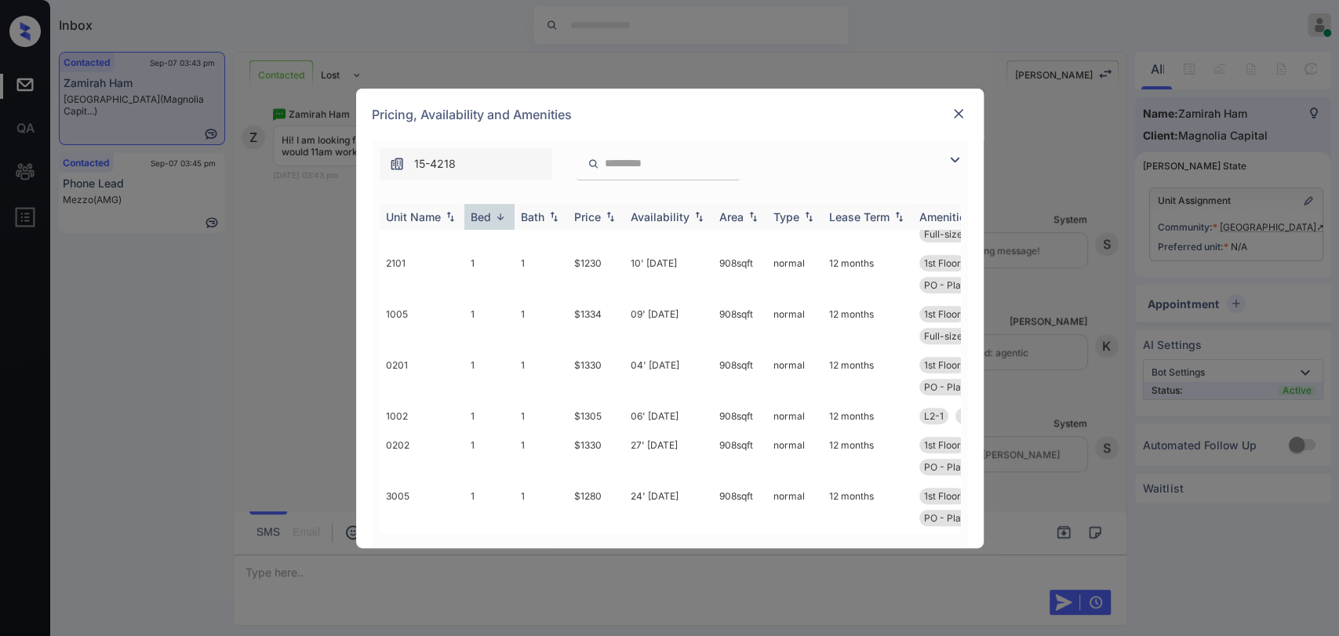
click at [478, 210] on div "Bed" at bounding box center [481, 216] width 20 height 13
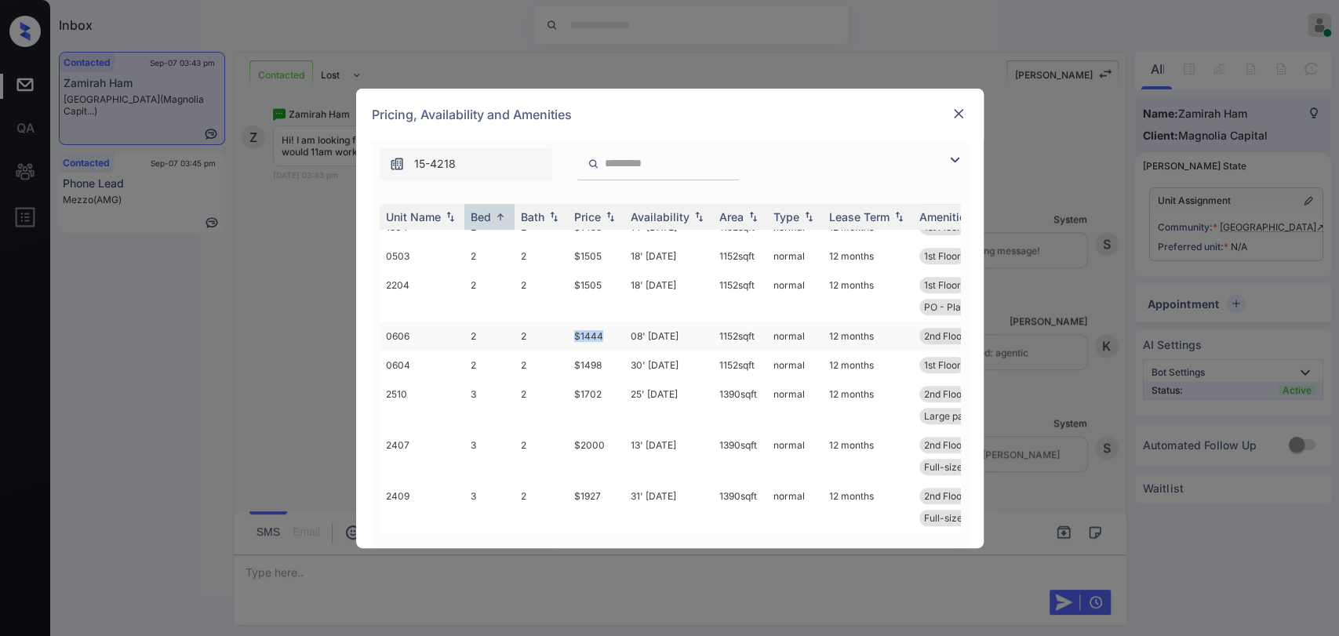
drag, startPoint x: 565, startPoint y: 322, endPoint x: 614, endPoint y: 329, distance: 49.2
click at [614, 329] on tr "0606 2 2 $1444 08' Sep 25 1152 sqft normal 12 months 2nd Floor L2-2 Full-size w…" at bounding box center [790, 336] width 820 height 29
copy tr "$1444"
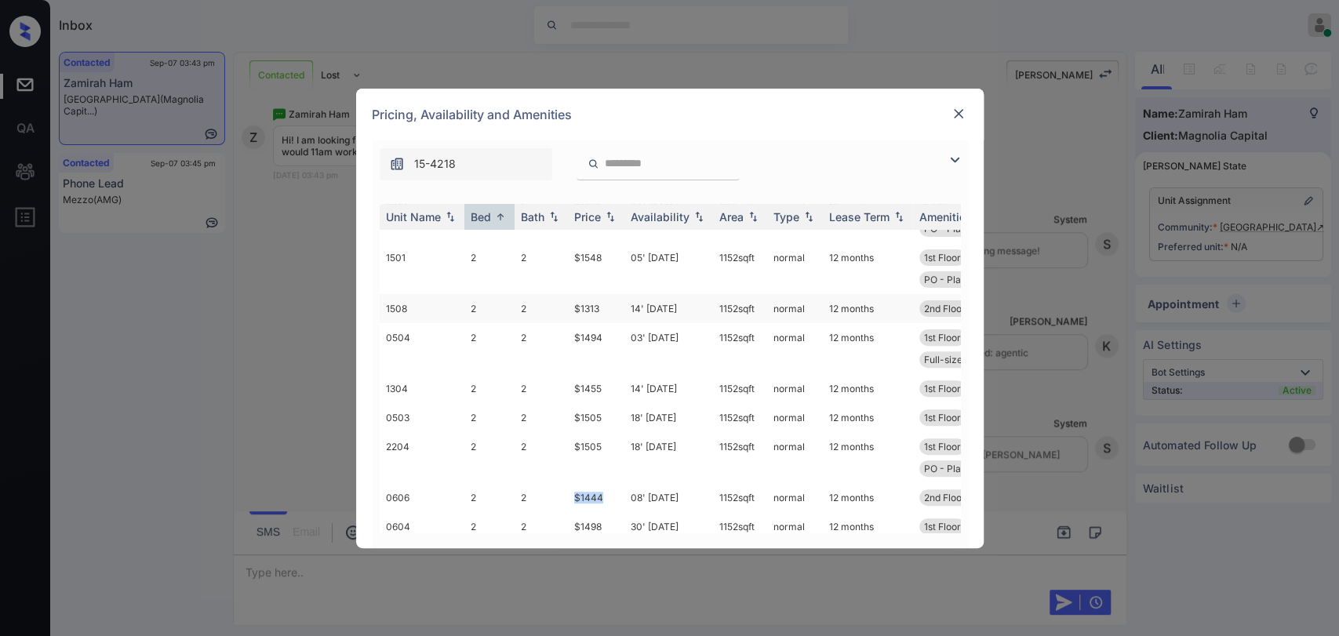
scroll to position [286, 0]
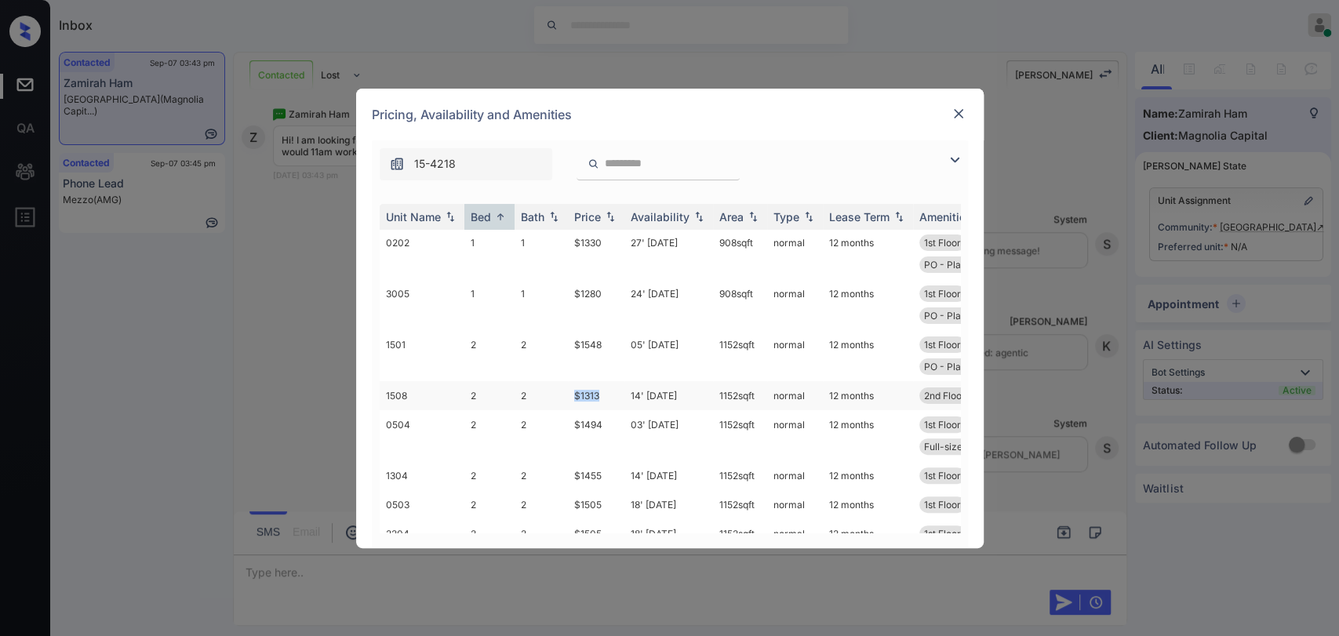
drag, startPoint x: 559, startPoint y: 392, endPoint x: 619, endPoint y: 397, distance: 59.9
click at [619, 397] on tr "1508 2 2 $1313 14' Nov 25 1152 sqft normal 12 months 2nd Floor Full-size washe.…" at bounding box center [790, 395] width 820 height 29
copy tr "$1313"
click at [943, 115] on div "Pricing, Availability and Amenities" at bounding box center [670, 115] width 628 height 52
click at [956, 111] on img at bounding box center [959, 114] width 16 height 16
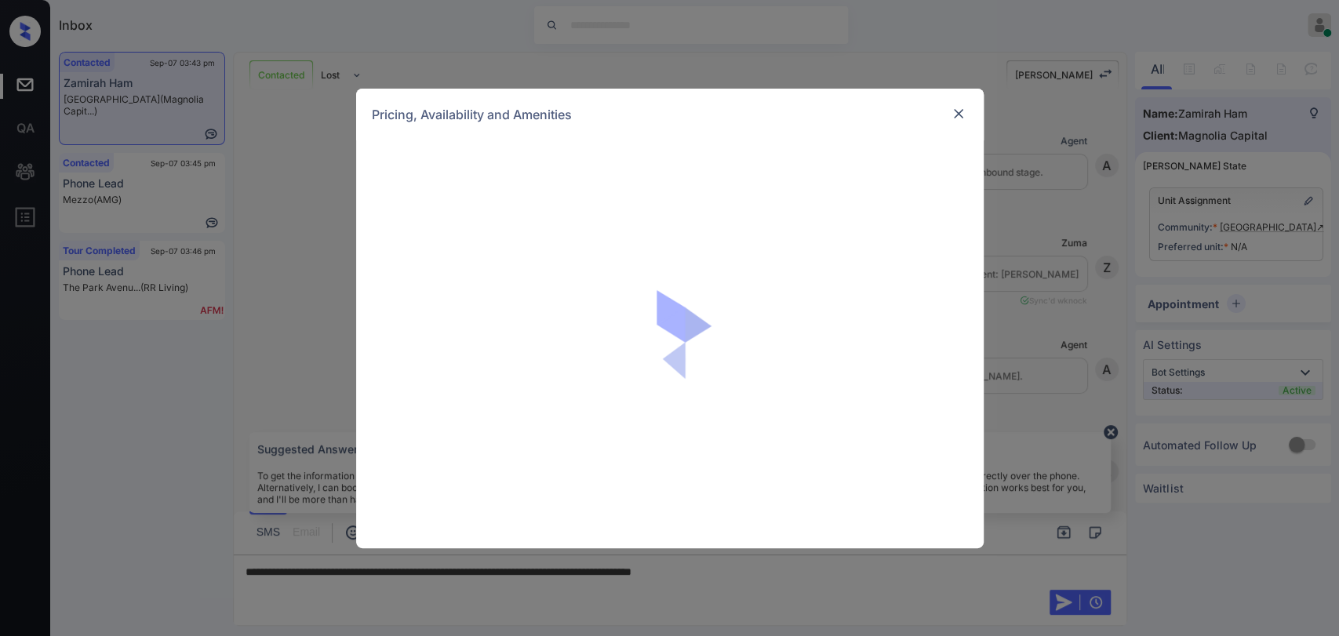
scroll to position [679, 0]
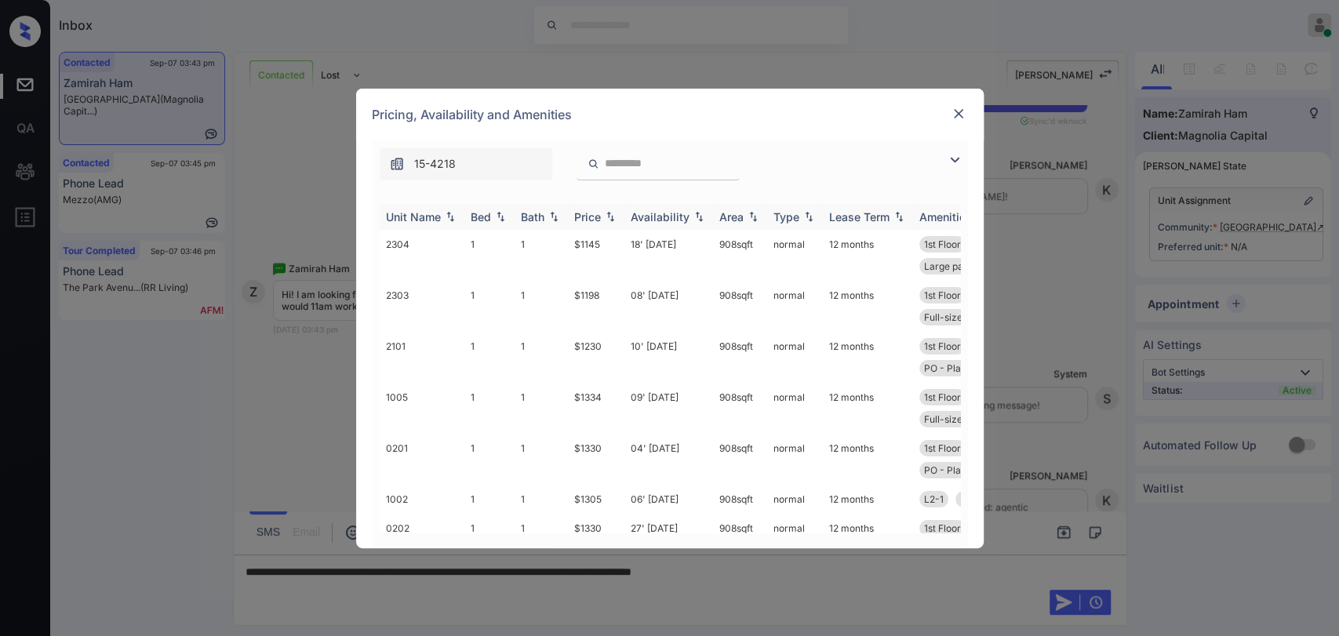
click at [483, 211] on div "Bed" at bounding box center [481, 216] width 20 height 13
click at [589, 444] on td "$1313" at bounding box center [596, 448] width 56 height 29
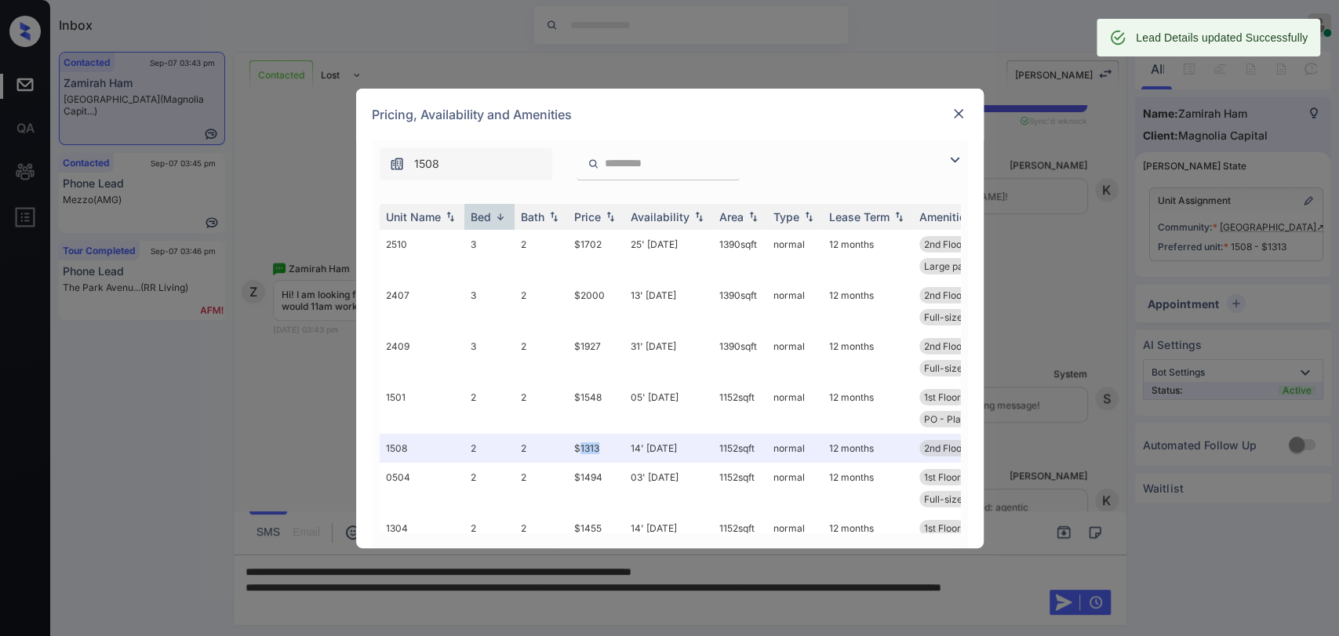
click at [963, 114] on img at bounding box center [959, 114] width 16 height 16
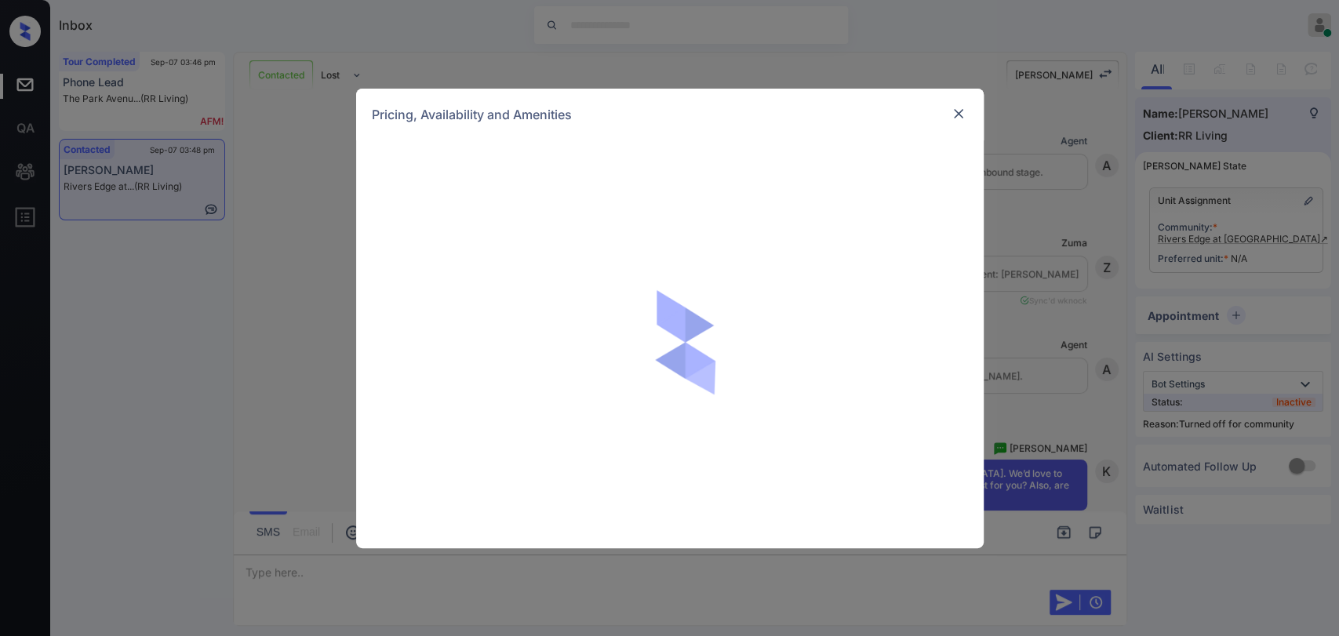
scroll to position [1626, 0]
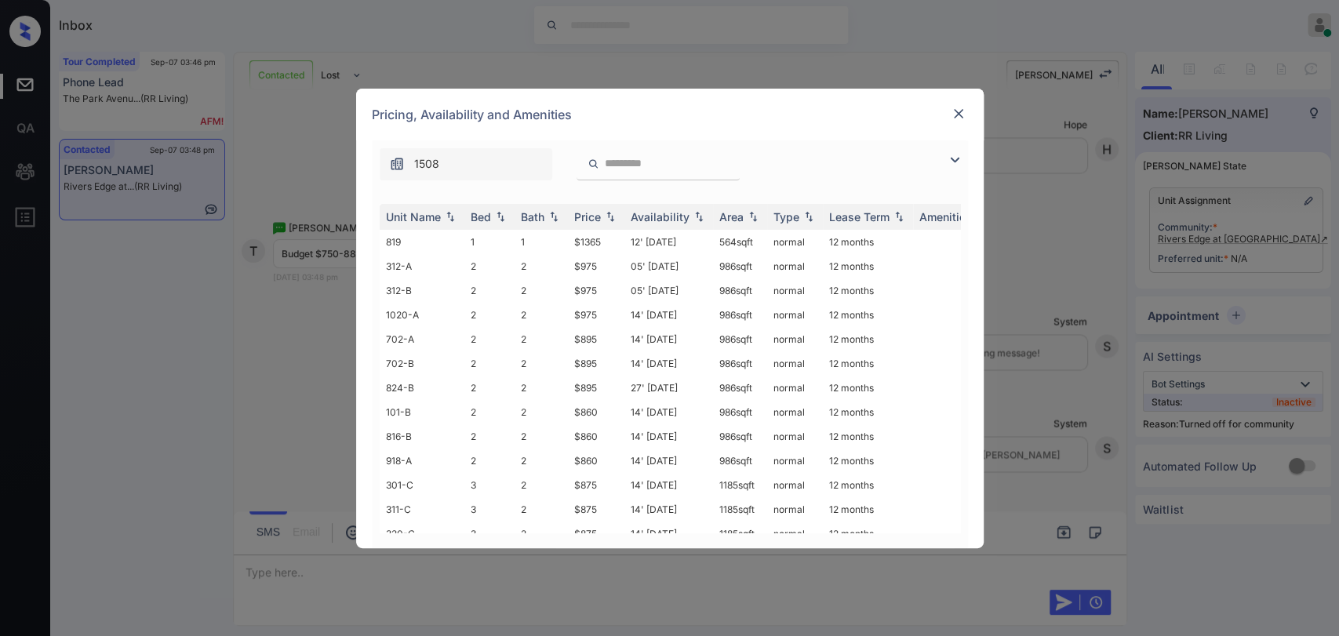
click at [245, 304] on div "**********" at bounding box center [669, 318] width 1339 height 636
click at [964, 123] on div at bounding box center [958, 114] width 19 height 20
click at [957, 111] on img at bounding box center [959, 114] width 16 height 16
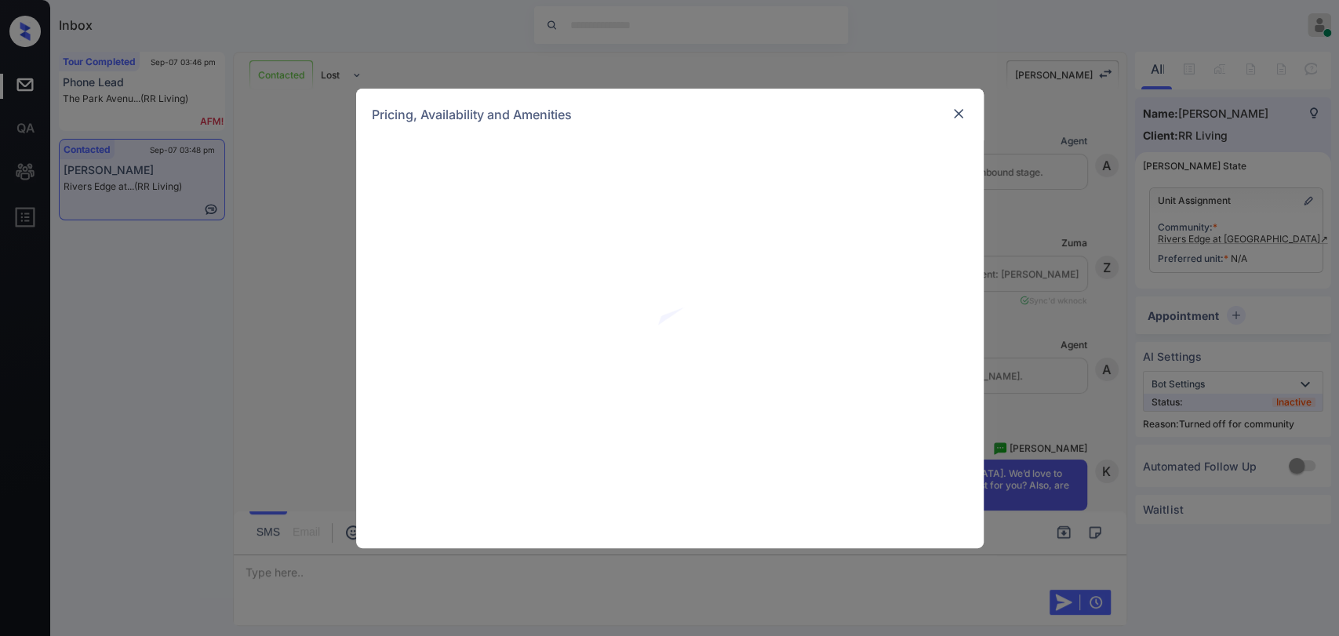
scroll to position [1626, 0]
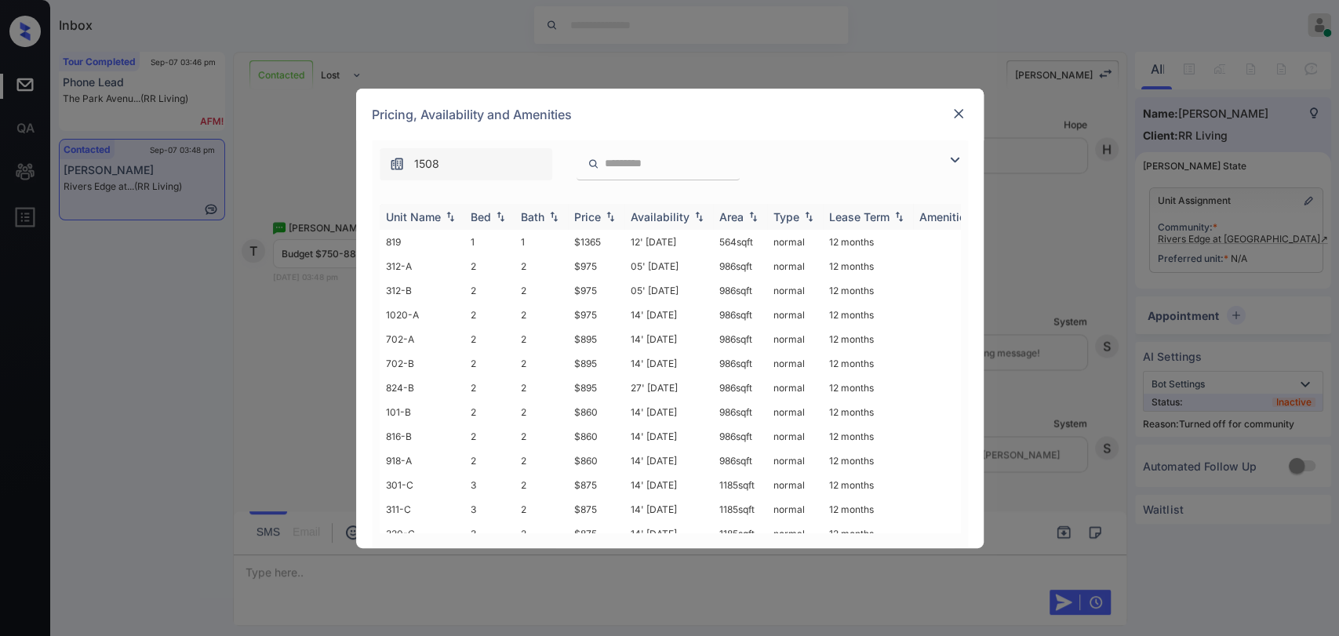
click at [477, 215] on div "Bed" at bounding box center [481, 216] width 20 height 13
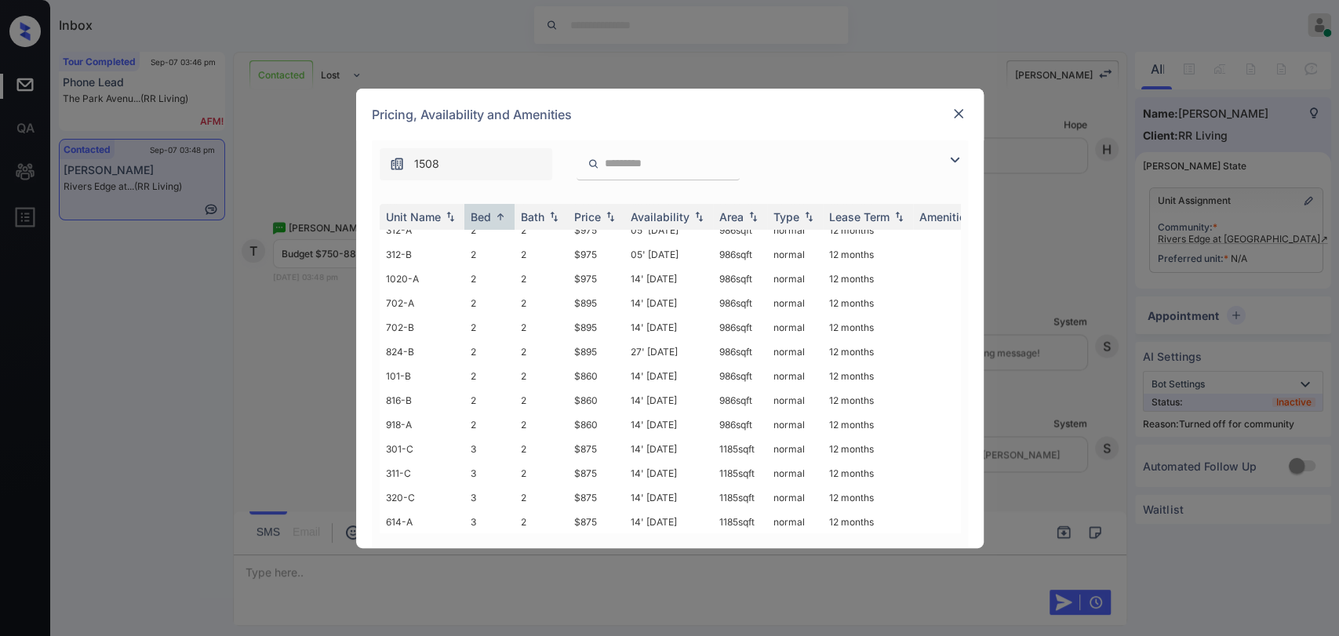
scroll to position [0, 0]
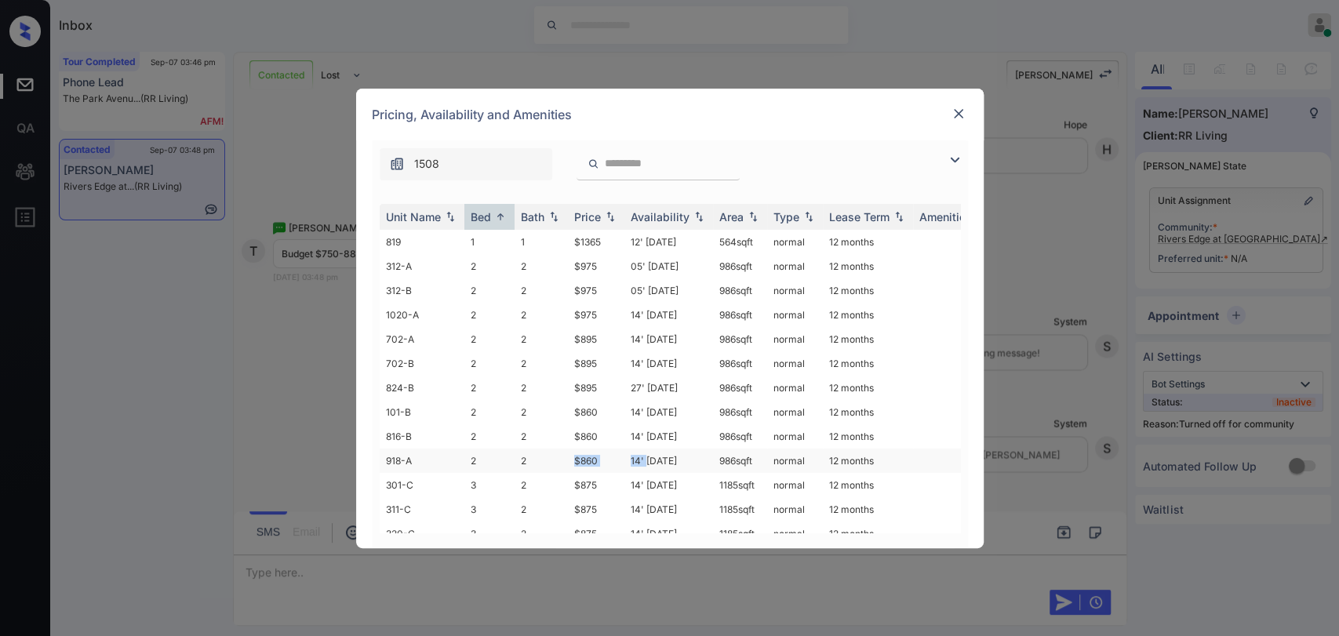
drag, startPoint x: 574, startPoint y: 456, endPoint x: 650, endPoint y: 456, distance: 76.1
click at [650, 456] on tr "918-A 2 2 $860 14' [DATE] 986 sqft normal 12 months" at bounding box center [790, 461] width 820 height 24
copy tr "$860 14' A"
click at [571, 449] on td "$860" at bounding box center [596, 461] width 56 height 24
drag, startPoint x: 572, startPoint y: 454, endPoint x: 597, endPoint y: 454, distance: 25.1
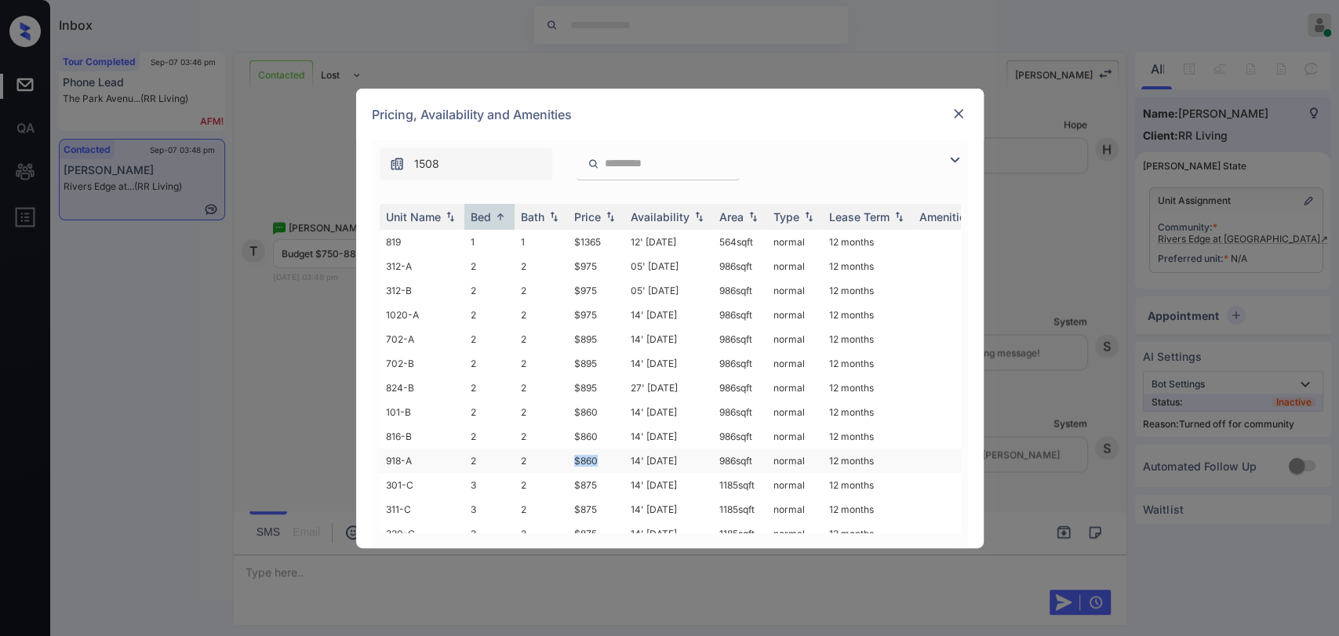
click at [597, 454] on td "$860" at bounding box center [596, 461] width 56 height 24
copy td "$860"
click at [960, 104] on div at bounding box center [958, 113] width 19 height 19
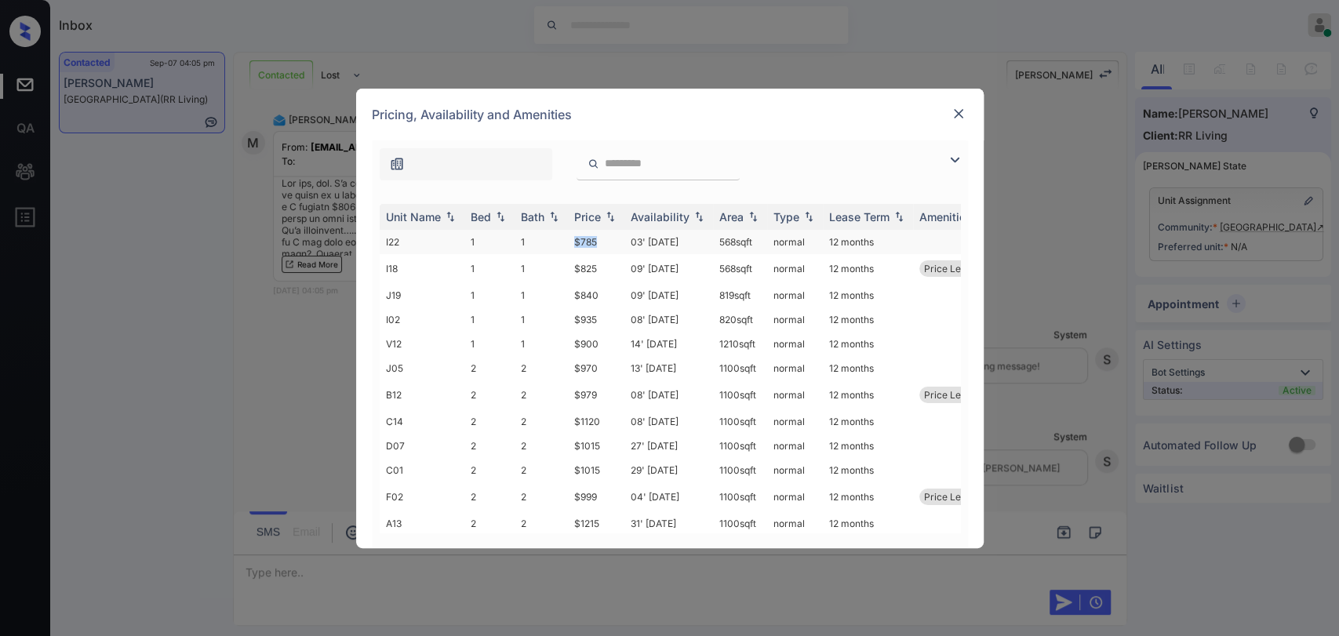
drag, startPoint x: 565, startPoint y: 239, endPoint x: 610, endPoint y: 239, distance: 44.7
click at [610, 239] on tr "I22 1 1 $785 03' [DATE] 568 sqft normal 12 months" at bounding box center [790, 242] width 820 height 24
copy tr "$785"
click at [949, 105] on div at bounding box center [958, 113] width 19 height 19
